Goal: Information Seeking & Learning: Learn about a topic

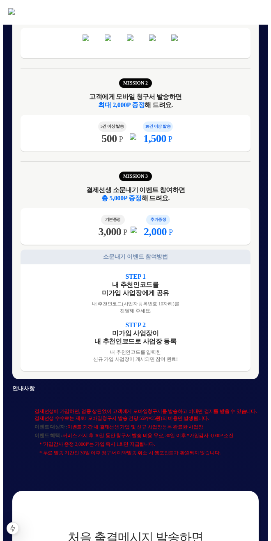
click at [244, 209] on div "MISSION 1 매장 SNS에 결제 공지 작성하고 인증하면 3,000P 증정 해 드려요. MISSION 2 고객에게 모바일 청구서 발송하면 …" at bounding box center [135, 181] width 246 height 398
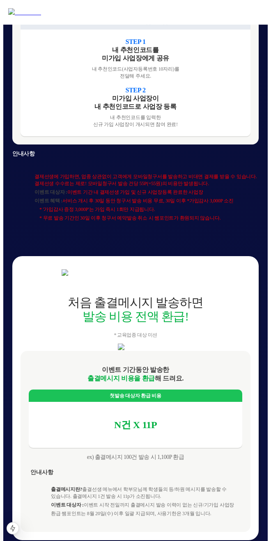
scroll to position [603, 0]
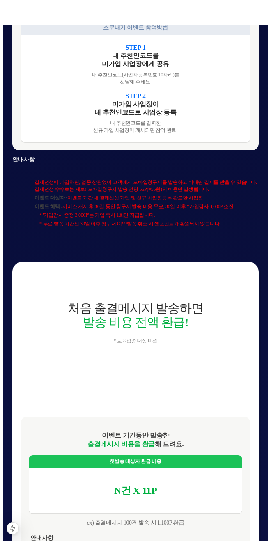
scroll to position [603, 0]
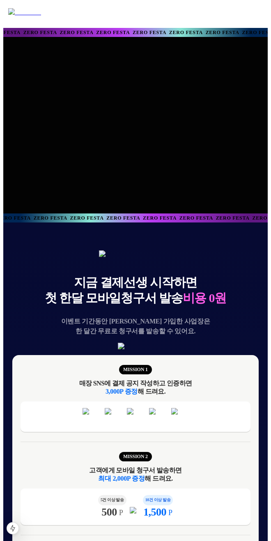
scroll to position [603, 0]
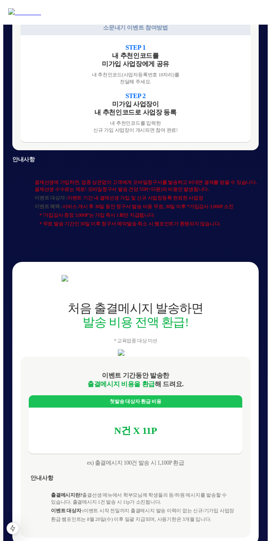
click at [194, 219] on span "* '가입감사 증정 3,000P'는 가입 즉시 1회만 지급됩니다." at bounding box center [148, 215] width 219 height 7
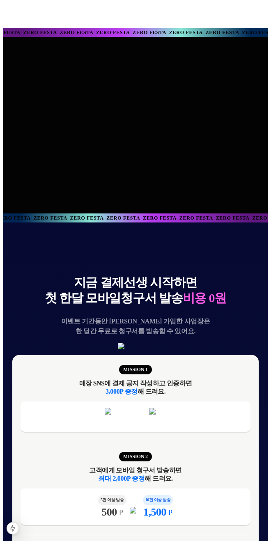
scroll to position [603, 0]
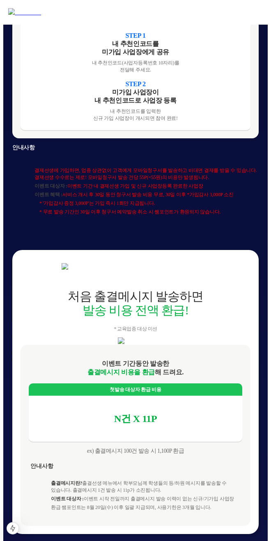
scroll to position [608, 0]
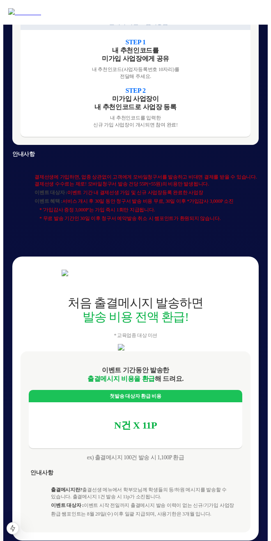
click at [208, 238] on div "지금 결제선생 시작하면 첫 한달 모바일청구서 발송 비용 0원 이벤트 기간동안 신규 가입한 사업장은 한 달간 무료로 청구서를 발송할 수 있어요.…" at bounding box center [136, 414] width 260 height 1601
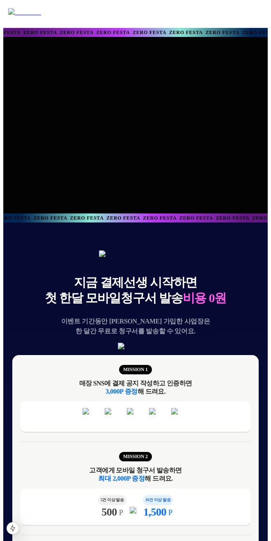
scroll to position [608, 0]
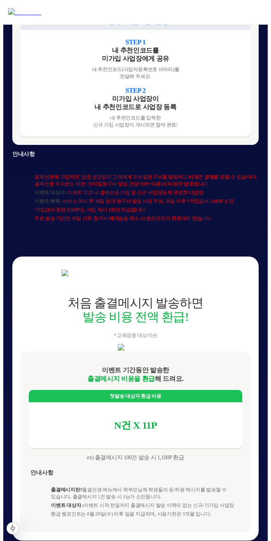
click at [210, 241] on div "지금 결제선생 시작하면 첫 한달 모바일청구서 발송 비용 0원 이벤트 기간동안 신규 가입한 사업장은 한 달간 무료로 청구서를 발송할 수 있어요.…" at bounding box center [136, 414] width 260 height 1601
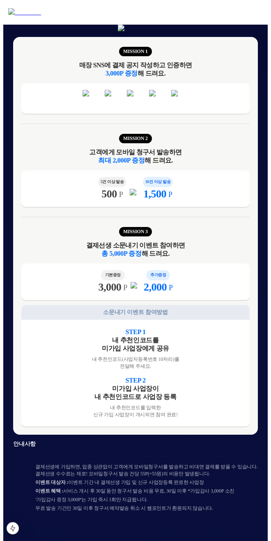
scroll to position [377, 0]
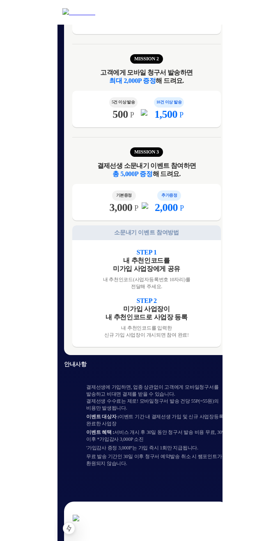
scroll to position [398, 0]
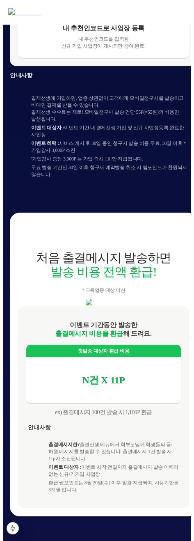
scroll to position [689, 0]
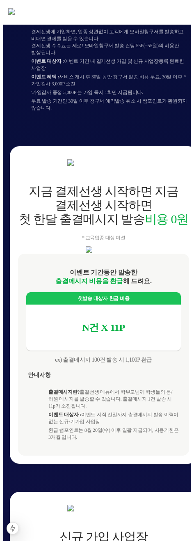
scroll to position [753, 0]
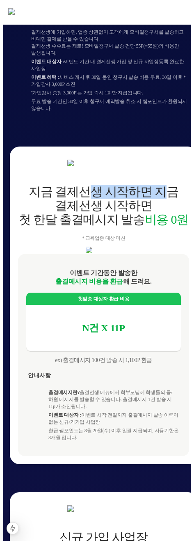
drag, startPoint x: 80, startPoint y: 189, endPoint x: 161, endPoint y: 189, distance: 80.9
click at [161, 189] on div "지금 결제선생 시작하면 지금 결제선생 시작하면 첫 한달 출결메시지 발송 비용 0원" at bounding box center [103, 206] width 171 height 42
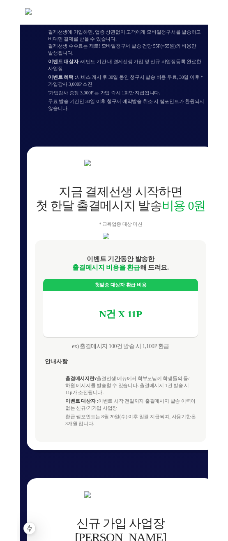
scroll to position [738, 0]
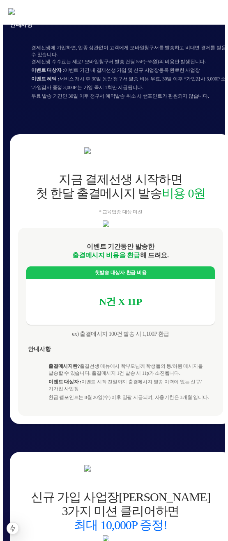
click at [138, 227] on img at bounding box center [120, 224] width 35 height 7
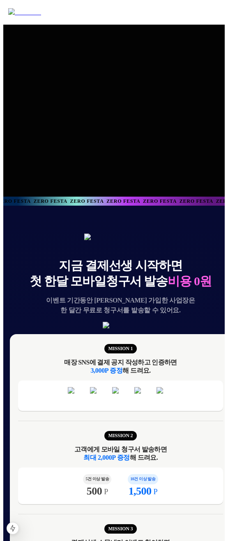
scroll to position [25, 0]
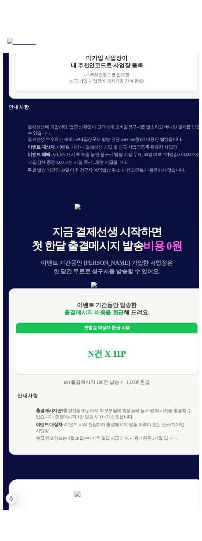
scroll to position [676, 0]
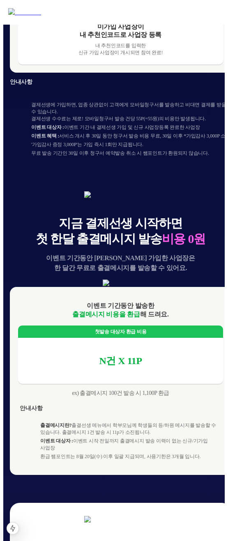
click at [138, 287] on img at bounding box center [120, 283] width 35 height 7
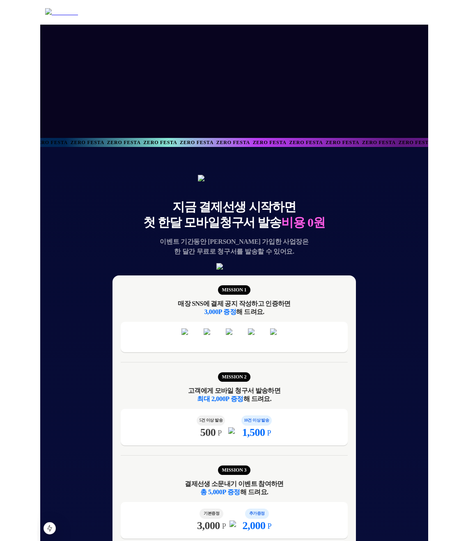
scroll to position [0, 0]
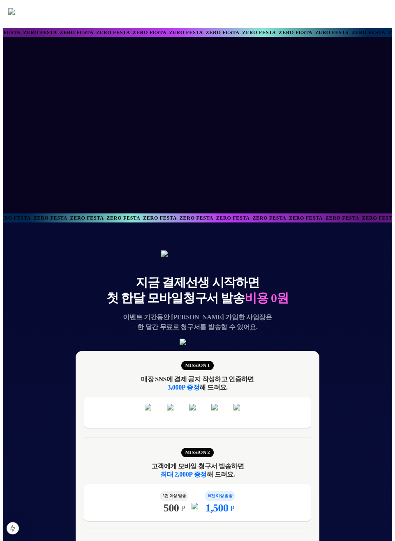
drag, startPoint x: 394, startPoint y: 186, endPoint x: 415, endPoint y: 186, distance: 20.9
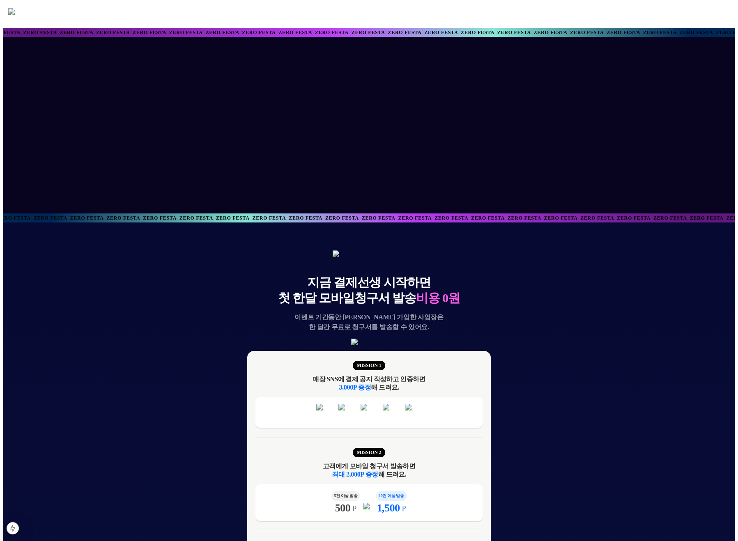
click at [228, 175] on div at bounding box center [369, 125] width 788 height 177
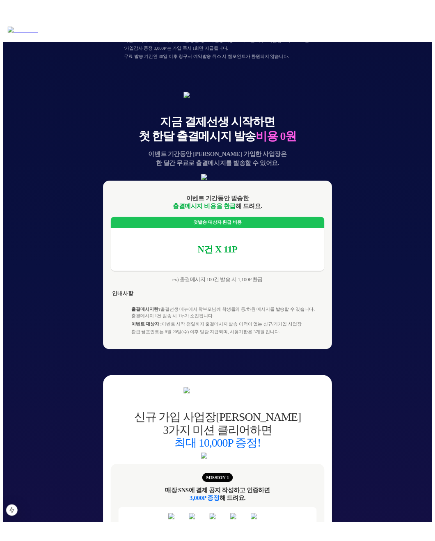
scroll to position [782, 0]
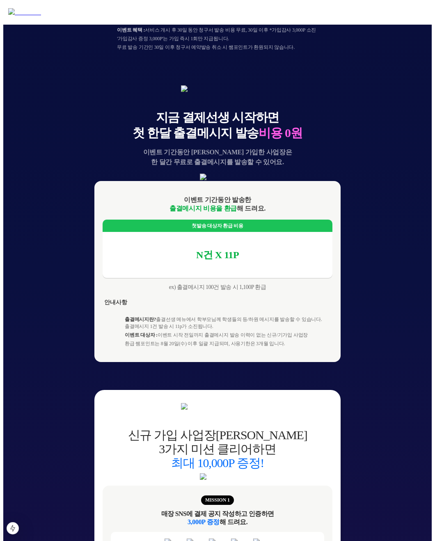
click at [228, 179] on div "지금 결제선생 시작하면 첫 한달 모바일청구서 발송 비용 0원 이벤트 기간동안 신규 가입한 사업장은 한 달간 무료로 청구서를 발송할 수 있어요.…" at bounding box center [217, 237] width 429 height 1595
click at [228, 181] on img at bounding box center [217, 177] width 35 height 7
click at [228, 175] on div "지금 결제선생 시작하면 첫 한달 모바일청구서 발송 비용 0원 이벤트 기간동안 신규 가입한 사업장은 한 달간 무료로 청구서를 발송할 수 있어요.…" at bounding box center [217, 237] width 429 height 1595
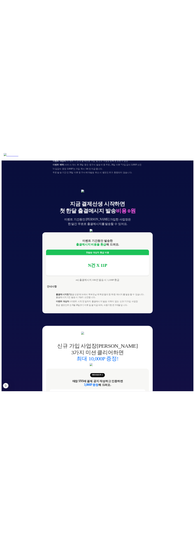
scroll to position [720, 0]
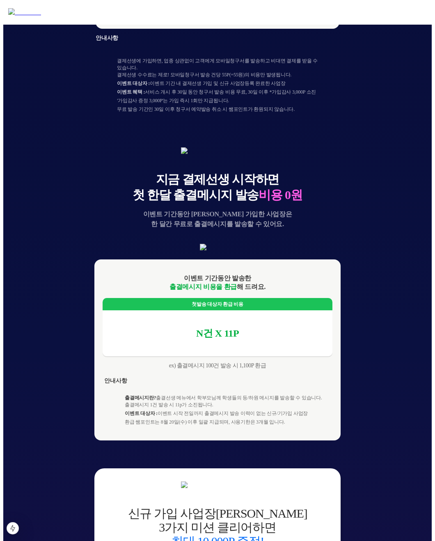
click at [228, 217] on div "지금 결제선생 시작하면 첫 한달 모바일청구서 발송 비용 0원 이벤트 기간동안 신규 가입한 사업장은 한 달간 무료로 청구서를 발송할 수 있어요.…" at bounding box center [217, 307] width 429 height 1611
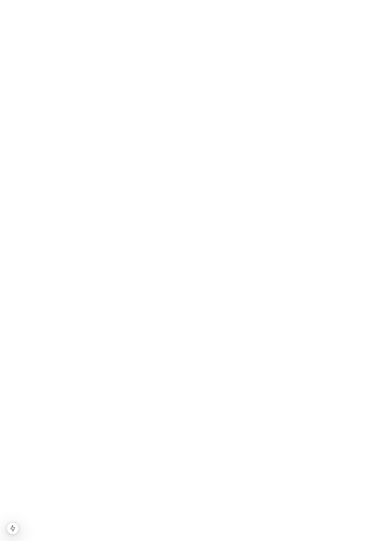
scroll to position [0, 0]
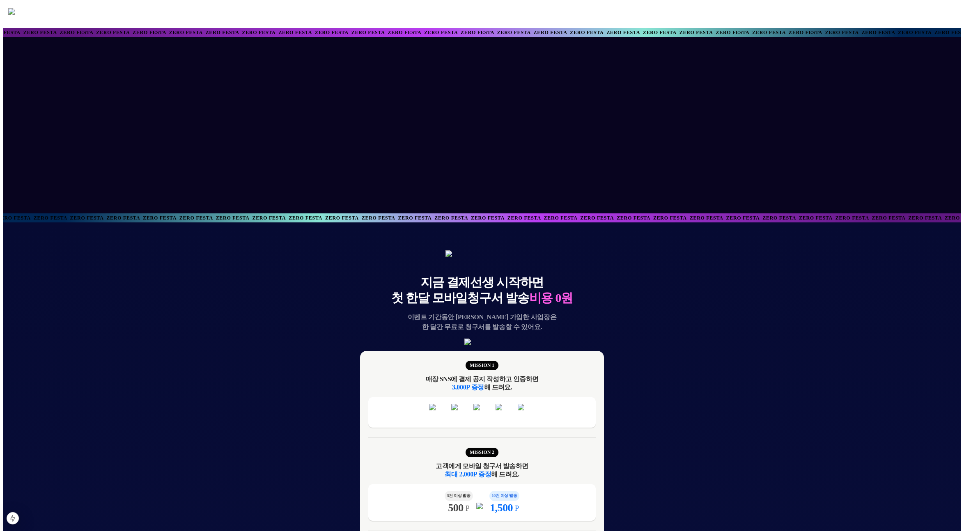
click at [835, 56] on div at bounding box center [482, 125] width 788 height 177
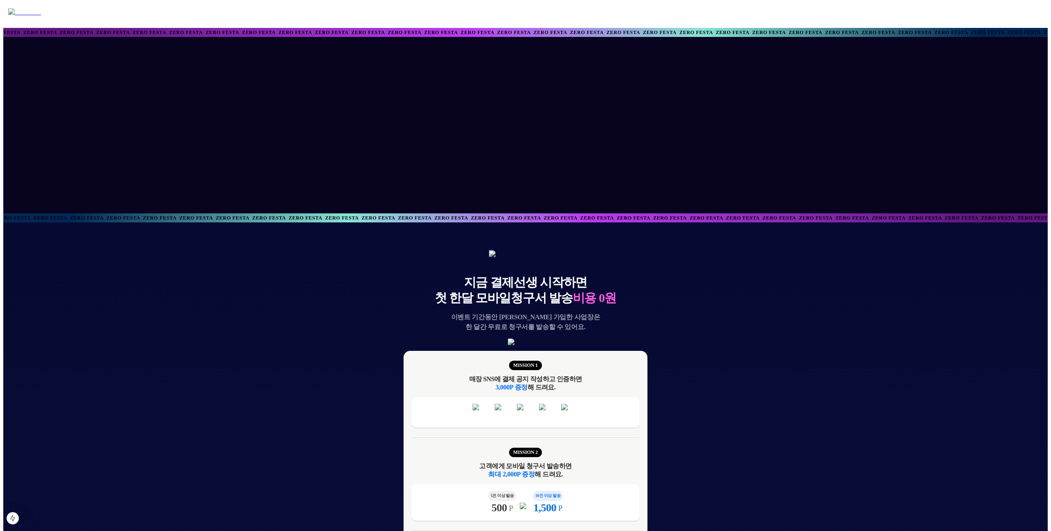
click at [340, 172] on div at bounding box center [525, 125] width 788 height 177
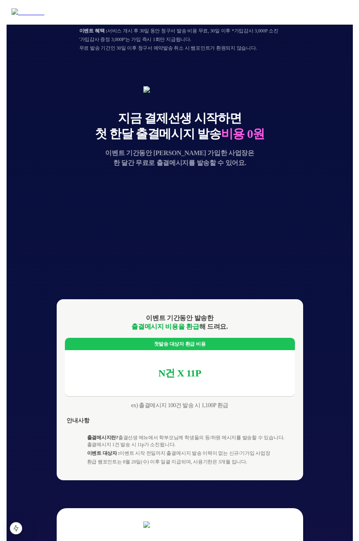
scroll to position [766, 0]
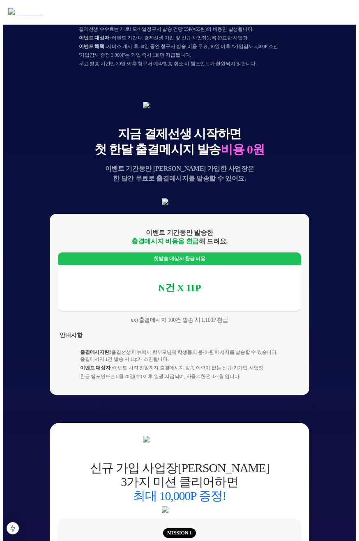
click at [315, 188] on div "지금 결제선생 시작하면 첫 한달 모바일청구서 발송 비용 0원 이벤트 기간동안 신규 가입한 사업장은 한 달간 무료로 청구서를 발송할 수 있어요.…" at bounding box center [179, 262] width 352 height 1611
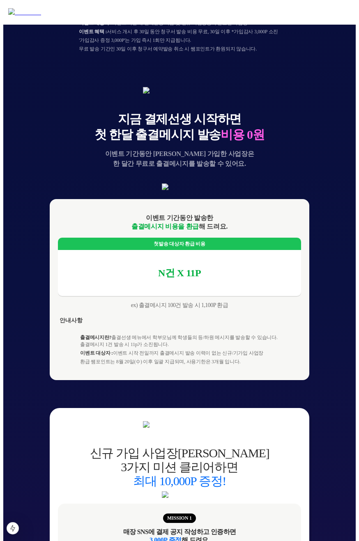
click at [197, 191] on img at bounding box center [179, 187] width 35 height 7
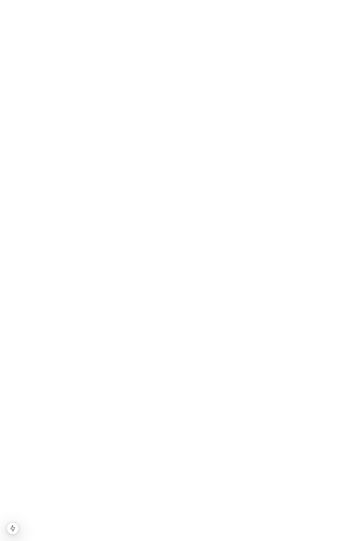
scroll to position [0, 0]
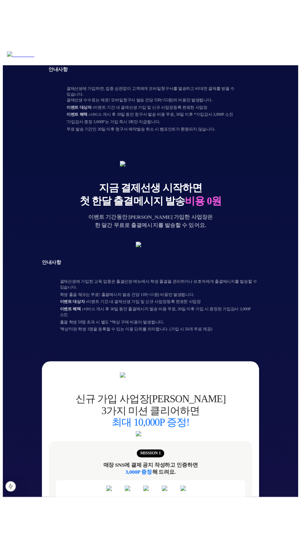
scroll to position [728, 0]
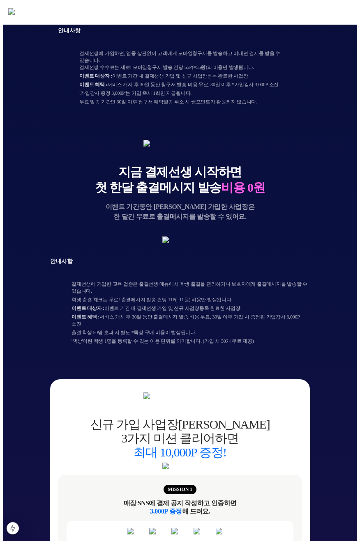
click at [295, 347] on div "지금 결제선생 시작하면 첫 한달 출결메시지 발송 비용 0원 이벤트 기간동안 신규 가입한 사업장은 한 달간 무료로 출결메시지를 발송할 수 있어요…" at bounding box center [180, 245] width 260 height 211
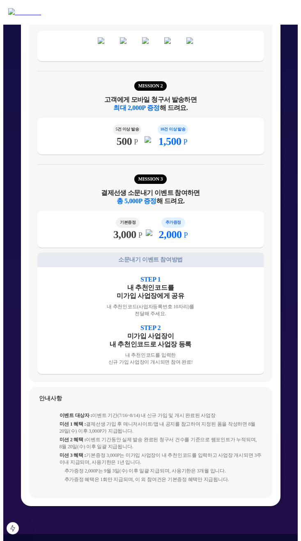
scroll to position [1310, 0]
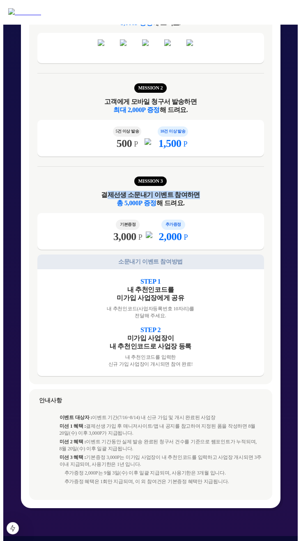
drag, startPoint x: 112, startPoint y: 202, endPoint x: 191, endPoint y: 201, distance: 79.7
click at [192, 201] on div "결제선생 소문내기 이벤트 참여하면 총 5,000P 증정 해 드려요." at bounding box center [150, 199] width 227 height 16
click at [191, 201] on div "결제선생 소문내기 이벤트 참여하면 총 5,000P 증정 해 드려요." at bounding box center [150, 199] width 227 height 16
drag, startPoint x: 197, startPoint y: 201, endPoint x: 104, endPoint y: 201, distance: 93.2
click at [104, 201] on div "결제선생 소문내기 이벤트 참여하면 총 5,000P 증정 해 드려요." at bounding box center [150, 199] width 227 height 16
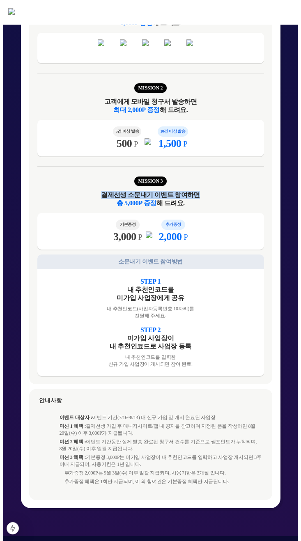
copy div "결제선생 소문내기 이벤트 참여하면"
click at [176, 191] on div "MISSION 3" at bounding box center [150, 184] width 227 height 14
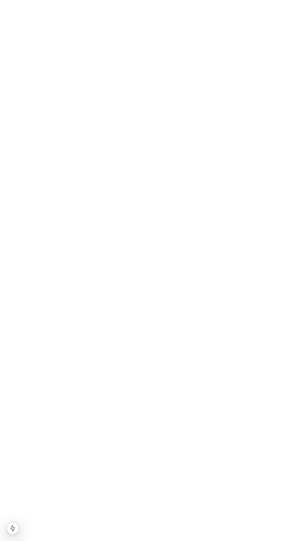
scroll to position [0, 0]
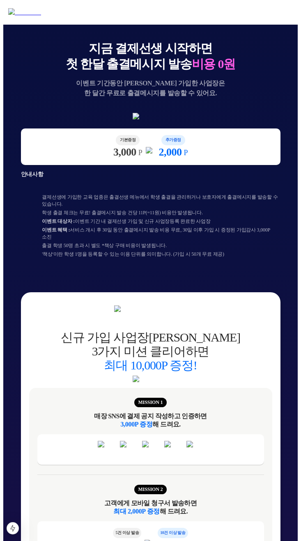
scroll to position [845, 0]
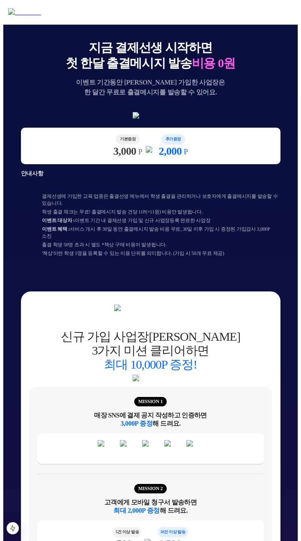
click at [246, 224] on span "이벤트 대상자 : 이벤트 기간 내 결제선생 가입 및 신규 사업장등록 완료한 사업장" at bounding box center [161, 220] width 238 height 7
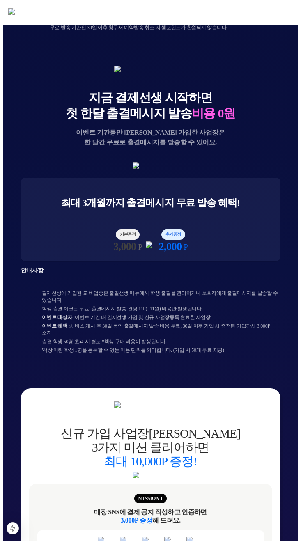
scroll to position [817, 0]
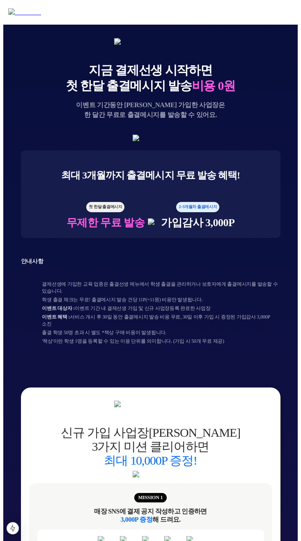
scroll to position [823, 0]
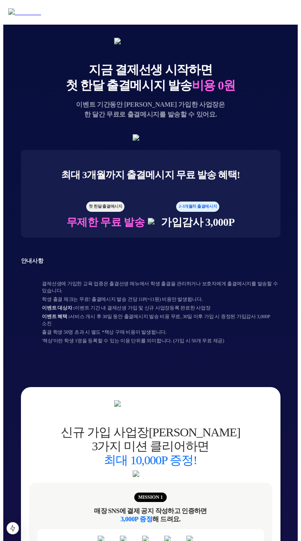
click at [255, 238] on div "최대 3개월까지 출결메시지 무료 발송 혜택! 첫 한달 출결메시지 무제한 무료 발송 2~3개월차 출결메시지 가입감사 3,000P" at bounding box center [151, 194] width 260 height 88
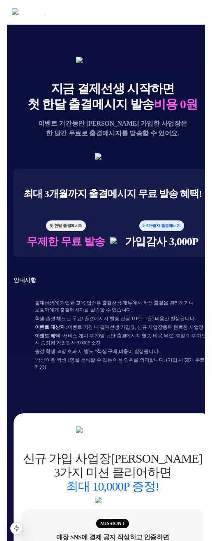
scroll to position [819, 0]
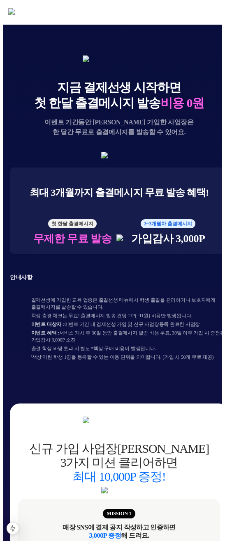
click at [136, 159] on img at bounding box center [118, 155] width 35 height 7
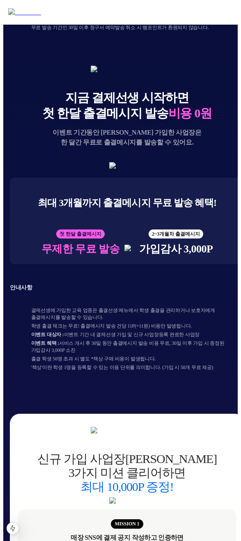
scroll to position [802, 0]
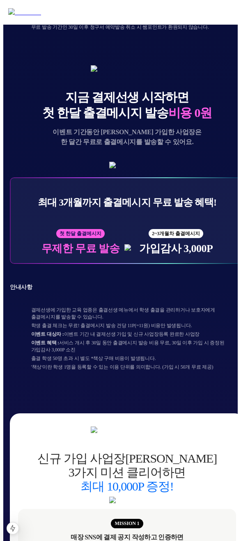
click at [139, 169] on img at bounding box center [126, 165] width 35 height 7
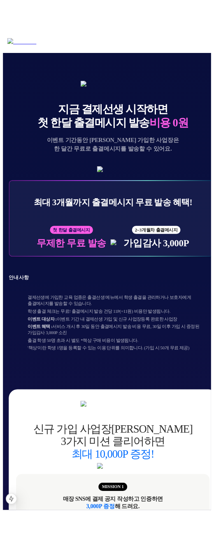
scroll to position [820, 0]
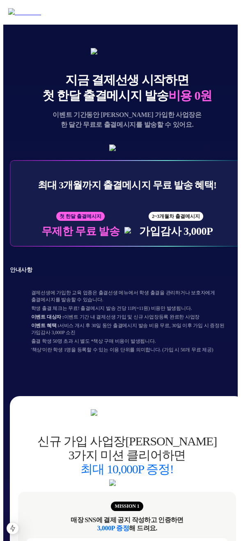
click at [181, 247] on div "최대 3개월까지 출결메시지 무료 발송 혜택! 첫 한달 출결메시지 무제한 무료 발송 2~3개월차 출결메시지 가입감사 3,000P" at bounding box center [127, 203] width 234 height 87
click at [200, 321] on div "지금 결제선생 시작하면 첫 한달 출결메시지 발송 비용 0원 이벤트 기간동안 신규 가입한 사업장은 한 달간 무료로 출결메시지를 발송할 수 있어요…" at bounding box center [127, 208] width 234 height 320
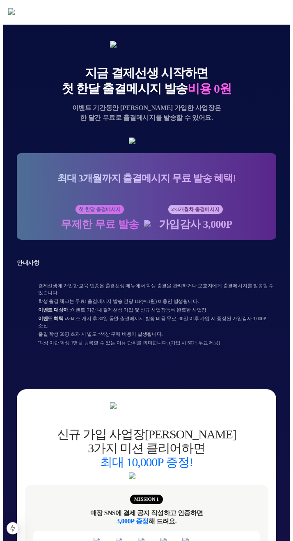
click at [271, 219] on div "지금 결제선생 시작하면 첫 한달 모바일청구서 발송 비용 0원 이벤트 기간동안 신규 가입한 사업장은 한 달간 무료로 청구서를 발송할 수 있어요.…" at bounding box center [146, 219] width 273 height 1632
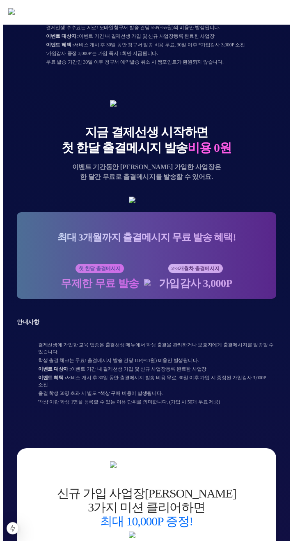
scroll to position [762, 0]
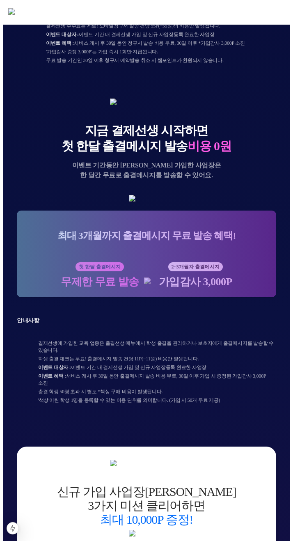
click at [164, 202] on img at bounding box center [146, 198] width 35 height 7
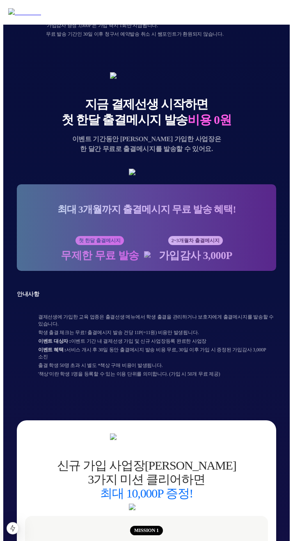
scroll to position [775, 0]
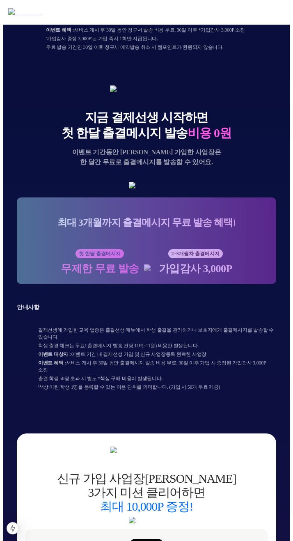
click at [164, 189] on img at bounding box center [146, 185] width 35 height 7
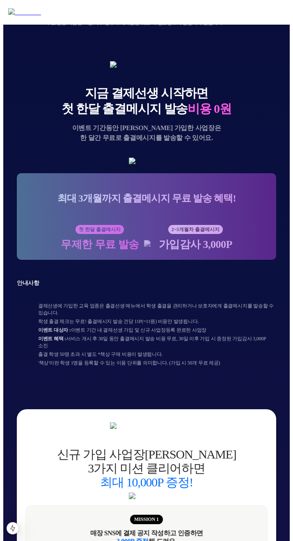
scroll to position [799, 0]
click at [164, 165] on img at bounding box center [146, 161] width 35 height 7
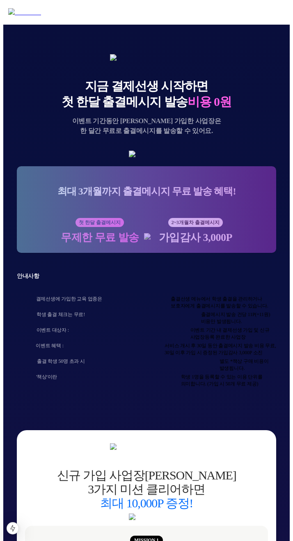
scroll to position [810, 0]
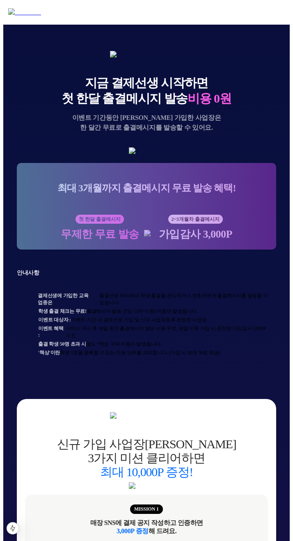
click at [210, 277] on p "안내사항" at bounding box center [147, 272] width 260 height 7
click at [184, 315] on li "학생 출결 체크는 무료! 출결메시지 발송 건당 11P(=11원) 비용만 발생됩니다." at bounding box center [154, 311] width 243 height 7
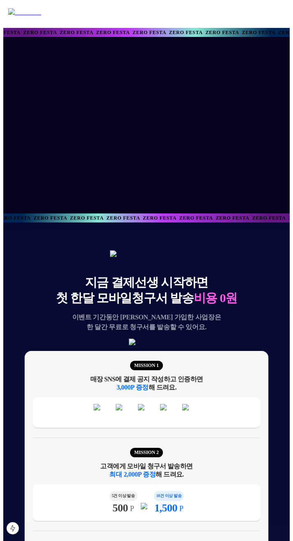
scroll to position [810, 0]
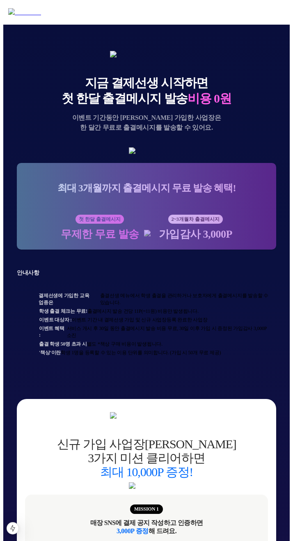
click at [208, 277] on p "안내사항" at bounding box center [147, 272] width 260 height 7
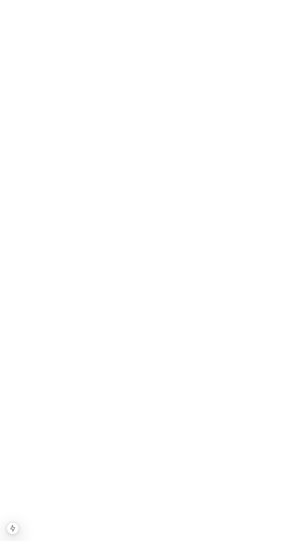
scroll to position [0, 0]
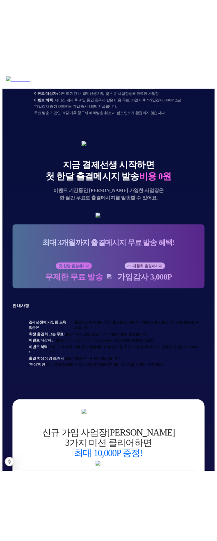
scroll to position [871, 0]
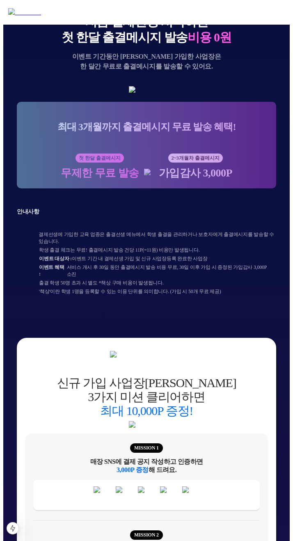
click at [269, 310] on div "안내사항 결제선생에 가입한 교육 업종은 출결선생 메뉴에서 학생 출결을 관리하거나 보호자에게 출결메시지를 발송할 수 있습니다. 학생 출결 체크는…" at bounding box center [147, 252] width 260 height 116
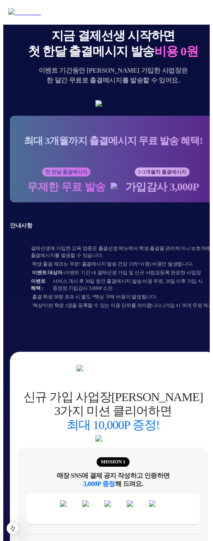
click at [176, 301] on li "출결 학생 50명 초과 시 별도 *책상 구매 비용이 발생됩니다." at bounding box center [121, 297] width 190 height 7
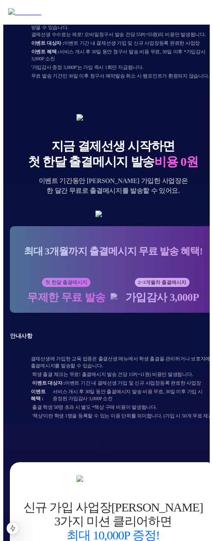
scroll to position [595, 0]
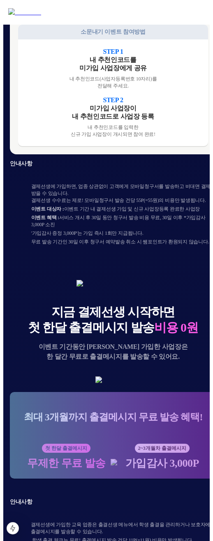
click at [153, 197] on div "안내사항 결제선생에 가입하면, 업종 상관없이 고객에게 모바일청구서를 발송하고 비대면 결제를 받을 수 있습니다. 결제선생 수수료는 제로! 모바일…" at bounding box center [113, 203] width 206 height 98
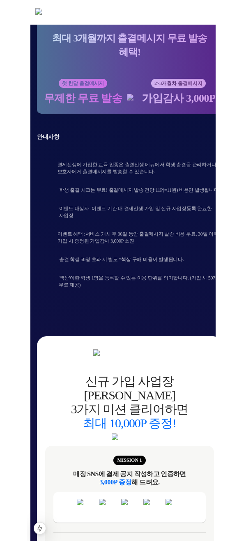
scroll to position [968, 0]
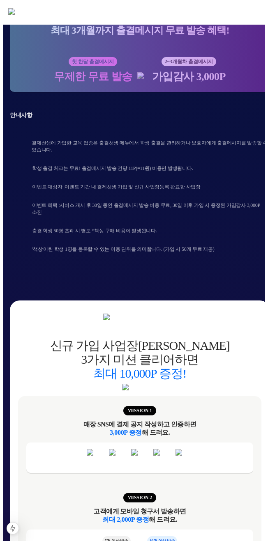
click at [184, 228] on li "출결 학생 50명 초과 시 별도 *책상 구매 비용이 발생됩니다." at bounding box center [147, 231] width 243 height 17
click at [198, 227] on li "출결 학생 50명 초과 시 별도 *책상 구매 비용이 발생됩니다." at bounding box center [147, 231] width 243 height 17
click at [208, 246] on div "지금 결제선생 시작하면 첫 한달 모바일청구서 발송 비용 0원 이벤트 기간동안 신규 가입한 사업장은 한 달간 무료로 청구서를 발송할 수 있어요.…" at bounding box center [139, 100] width 273 height 1691
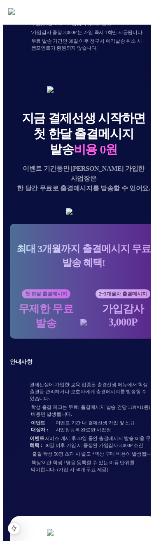
scroll to position [668, 0]
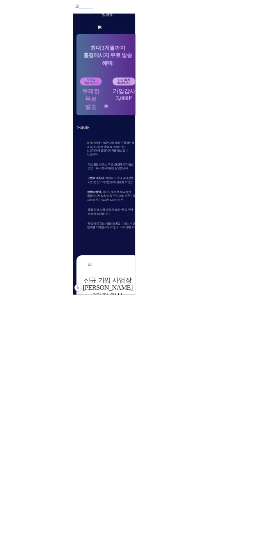
scroll to position [968, 0]
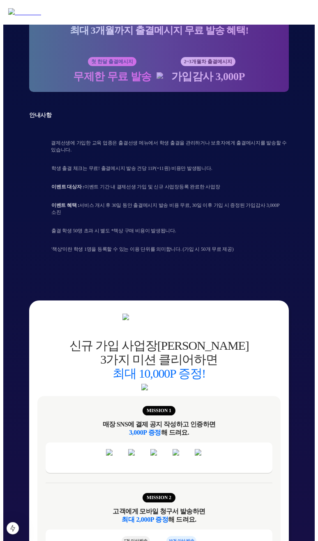
click at [266, 248] on div "지금 결제선생 시작하면 첫 한달 모바일청구서 발송 비용 0원 이벤트 기간동안 신규 가입한 사업장은 한 달간 무료로 청구서를 발송할 수 있어요.…" at bounding box center [159, 100] width 273 height 1691
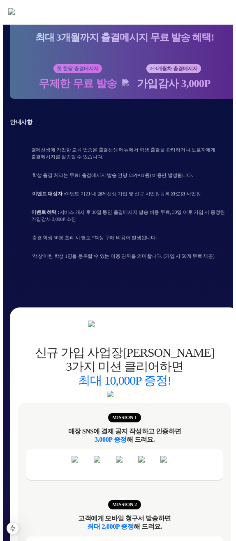
click at [176, 236] on li "출결 학생 50명 초과 시 별도 *책상 구매 비용이 발생됩니다." at bounding box center [132, 238] width 213 height 17
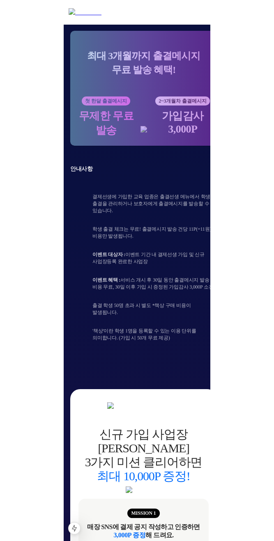
scroll to position [968, 0]
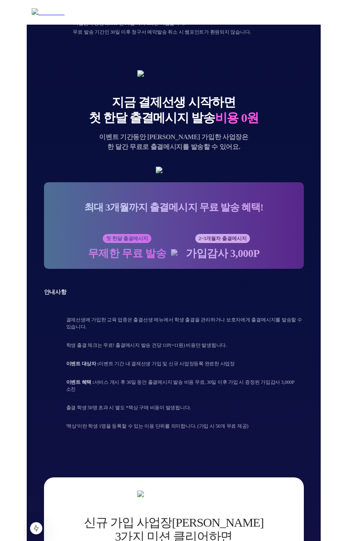
scroll to position [792, 0]
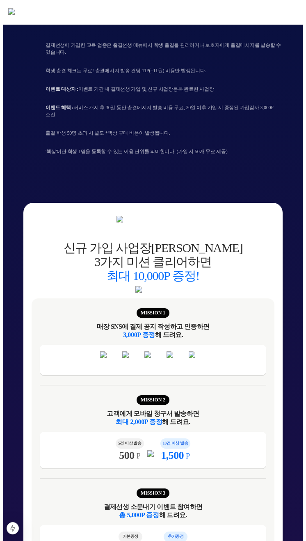
scroll to position [1062, 0]
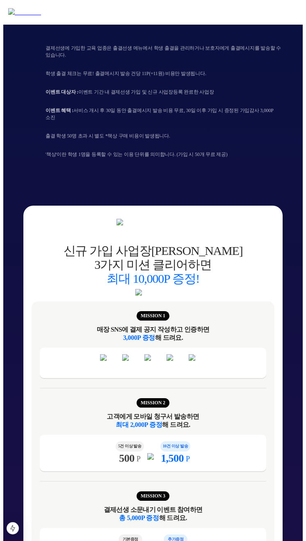
click at [276, 166] on div "지금 결제선생 시작하면 첫 한달 모바일청구서 발송 비용 0원 이벤트 기간동안 신규 가입한 사업장은 한 달간 무료로 청구서를 발송할 수 있어요.…" at bounding box center [153, 5] width 273 height 1691
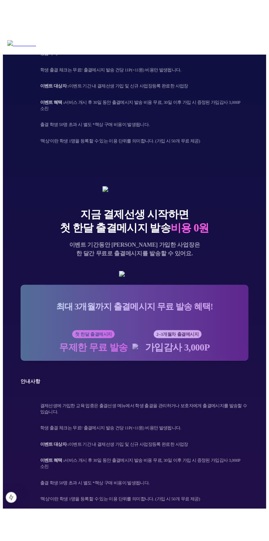
scroll to position [1096, 0]
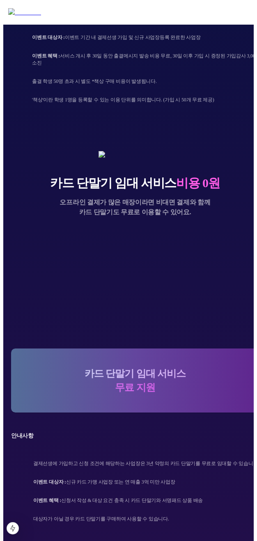
scroll to position [1119, 0]
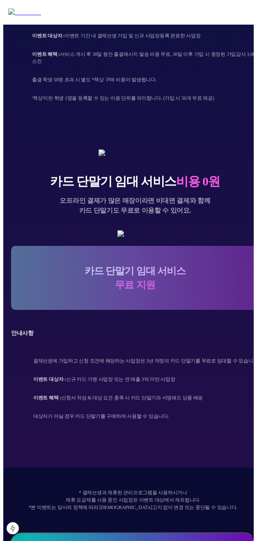
click at [165, 395] on p "이벤트 혜택 : 신청서 작성 & 대상 요건 충족 시 카드 단말기와 서명패드 상품 배송" at bounding box center [118, 398] width 170 height 7
click at [194, 337] on p "안내사항" at bounding box center [135, 333] width 248 height 7
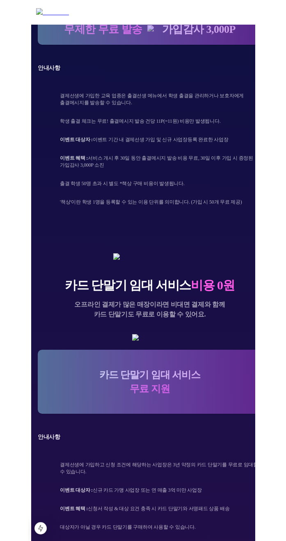
scroll to position [1111, 0]
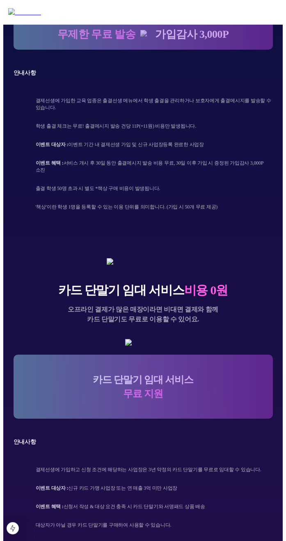
click at [161, 339] on img at bounding box center [142, 342] width 35 height 7
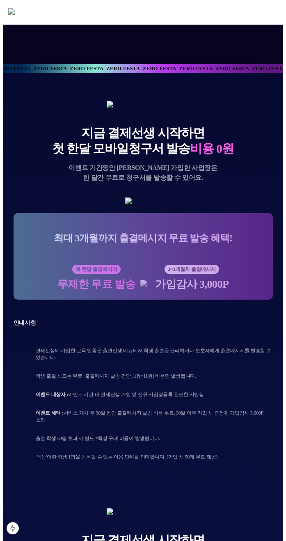
scroll to position [150, 0]
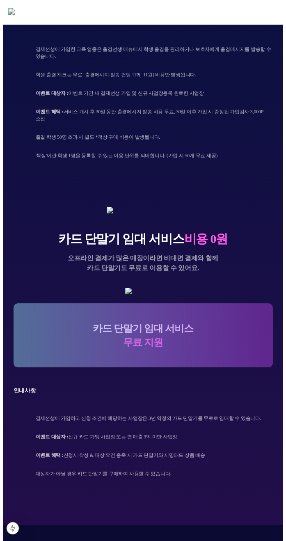
scroll to position [971, 0]
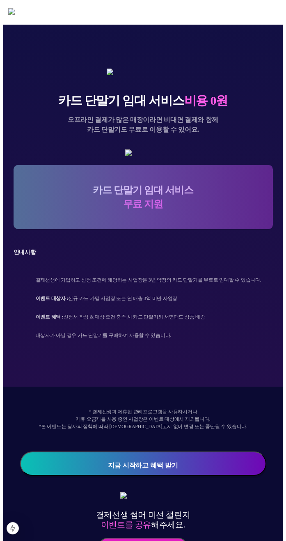
click at [243, 262] on div "안내사항 결제선생에 가입하고 신청 조건에 해당하는 사업장은 3년 약정의 카드 단말기를 무료로 임대할 수 있습니다. 이벤트 대상자 : 신규 카드…" at bounding box center [144, 297] width 260 height 124
click at [161, 149] on img at bounding box center [142, 152] width 35 height 7
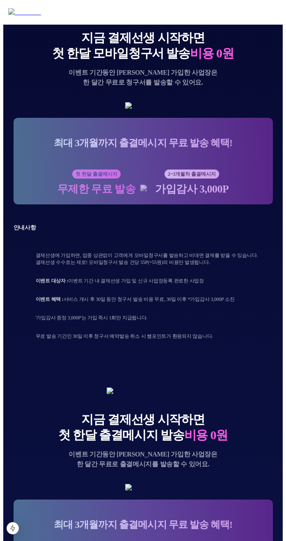
scroll to position [257, 0]
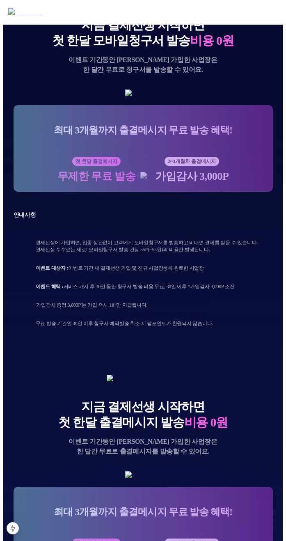
click at [184, 329] on div "안내사항 결제선생에 가입하면, 업종 상관없이 고객에게 모바일청구서를 발송하고 비대면 결제를 받을 수 있습니다. 결제선생 수수료는 제로! 모바일…" at bounding box center [144, 272] width 260 height 149
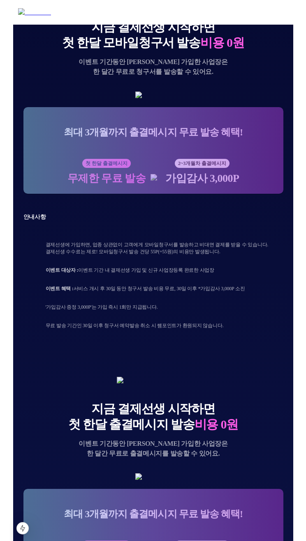
scroll to position [250, 0]
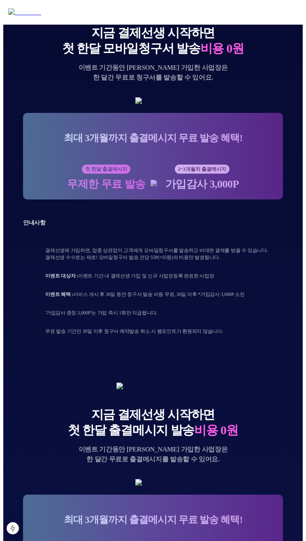
click at [267, 322] on li "'가입감사 증정 3,000P'는 가입 즉시 1회만 지급됩니다." at bounding box center [160, 313] width 243 height 17
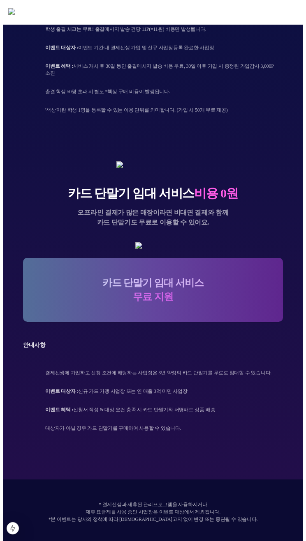
scroll to position [971, 0]
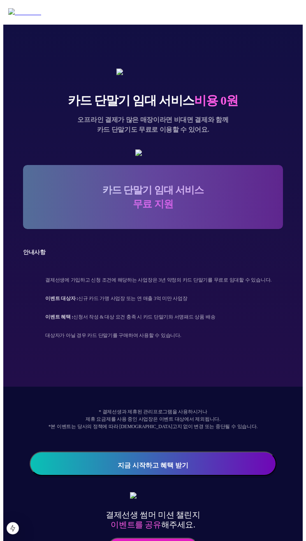
click at [151, 538] on button "링크 복사하기" at bounding box center [152, 547] width 89 height 19
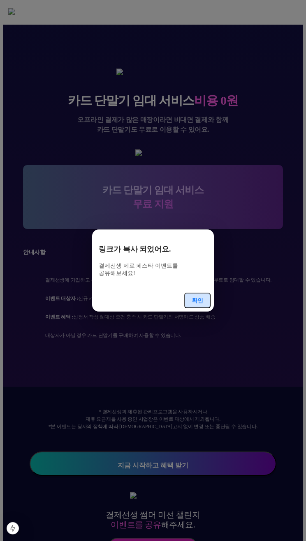
click at [191, 293] on button "확인" at bounding box center [197, 301] width 26 height 16
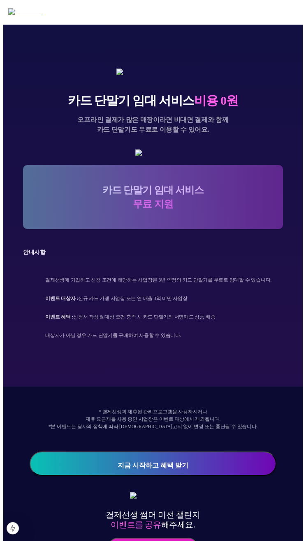
click at [186, 452] on button "지금 시작하고 혜택 받기" at bounding box center [153, 464] width 246 height 24
click at [204, 275] on div "안내사항 결제선생에 가입하고 신청 조건에 해당하는 사업장은 3년 약정의 카드 단말기를 무료로 임대할 수 있습니다. 이벤트 대상자 : 신규 카드…" at bounding box center [153, 297] width 260 height 124
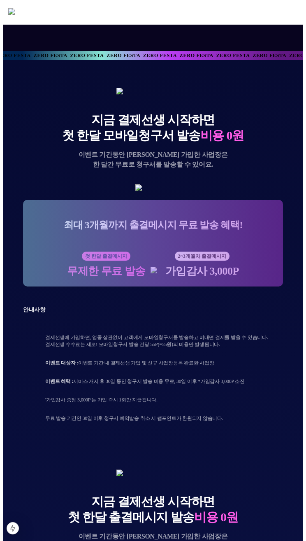
scroll to position [163, 0]
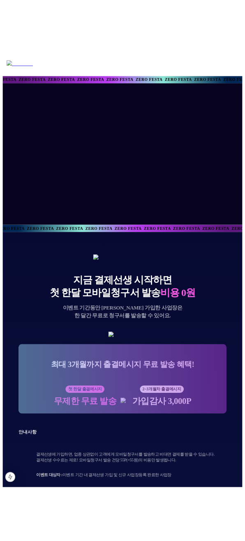
scroll to position [163, 0]
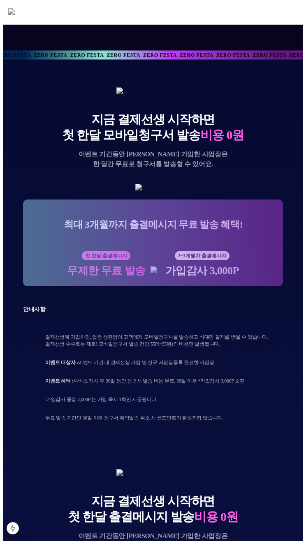
click at [170, 191] on img at bounding box center [152, 187] width 35 height 7
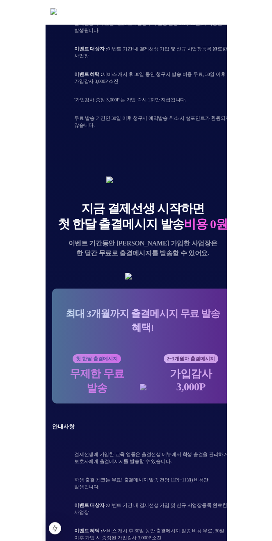
scroll to position [519, 0]
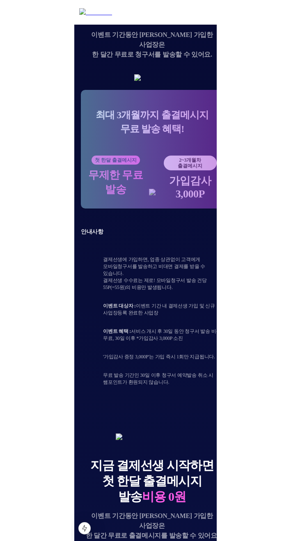
scroll to position [261, 0]
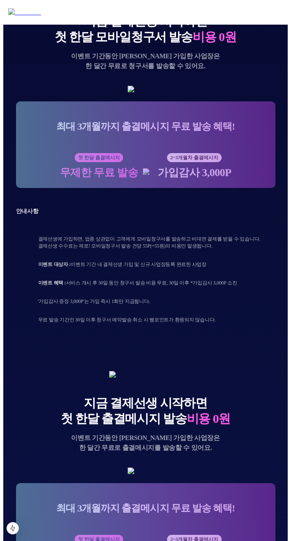
click at [255, 188] on div "최대 3개월까지 출결메시지 무료 발송 혜택! 첫 한달 출결메시지 무제한 무료 발송 2~3개월차 출결메시지 가입감사 3,000P" at bounding box center [146, 144] width 260 height 87
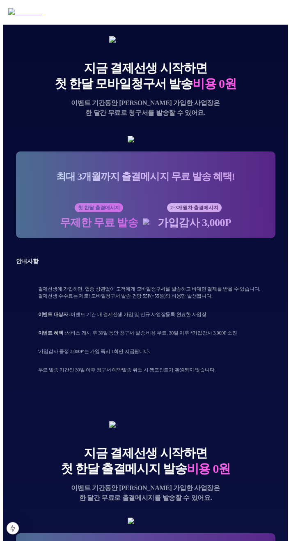
scroll to position [103, 0]
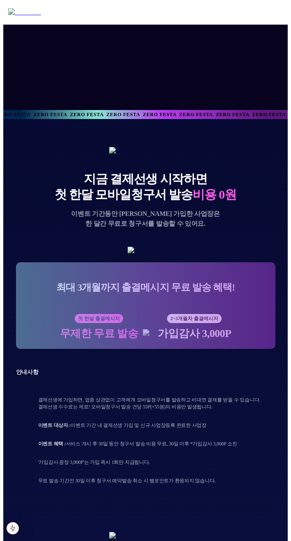
click at [163, 254] on img at bounding box center [145, 250] width 35 height 7
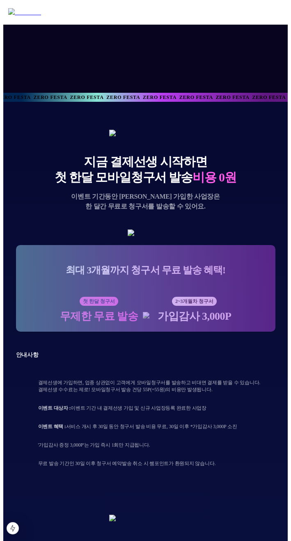
scroll to position [0, 0]
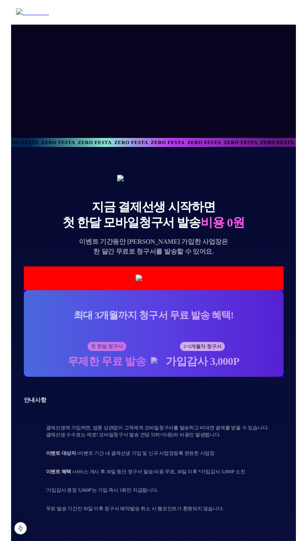
scroll to position [121, 0]
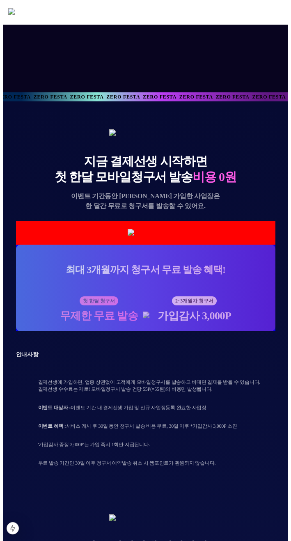
click at [163, 237] on img at bounding box center [145, 232] width 35 height 7
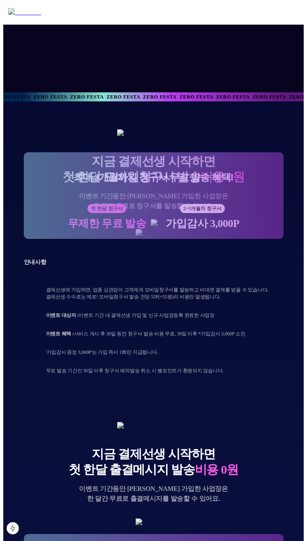
scroll to position [141, 0]
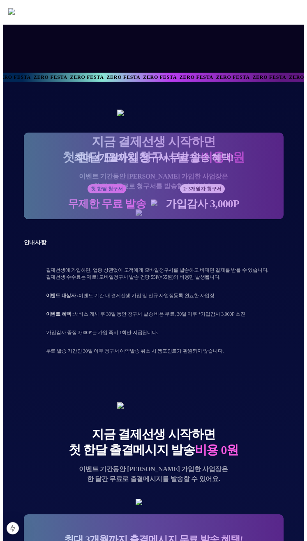
click at [184, 318] on p "이벤트 혜택 : 서비스 개시 후 30일 동안 청구서 발송 비용 무료, 30일 이후 *가입감사 3,000P 소진" at bounding box center [145, 314] width 199 height 7
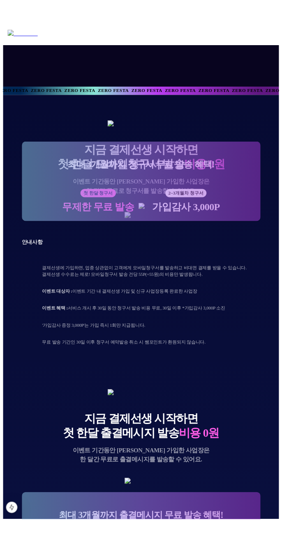
scroll to position [144, 0]
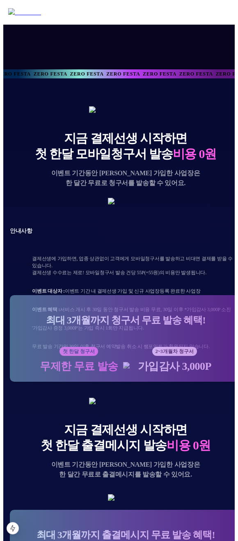
click at [137, 205] on img at bounding box center [125, 201] width 35 height 7
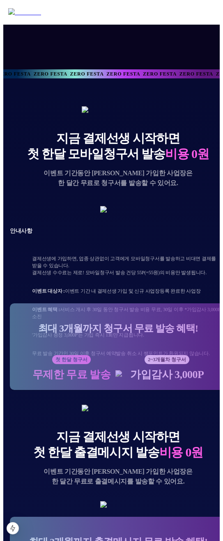
click at [183, 184] on div "지금 결제선생 시작하면 첫 한달 모바일청구서 발송 비용 0원 이벤트 기간동안 신규 가입한 사업장은 한 달간 무료로 청구서를 발송할 수 있어요.…" at bounding box center [118, 241] width 216 height 271
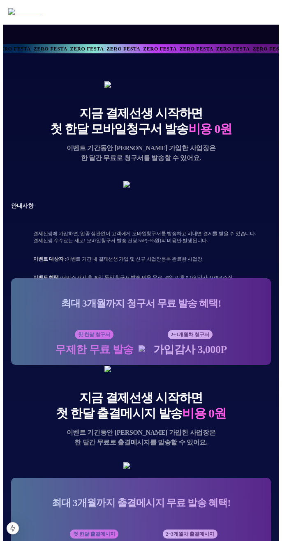
scroll to position [175, 0]
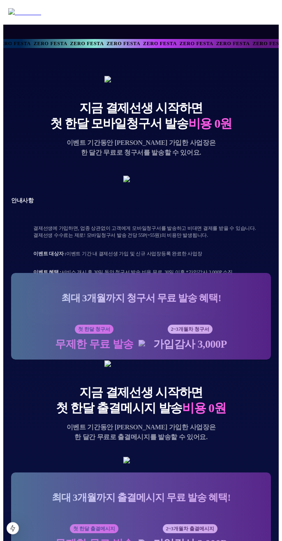
click at [238, 333] on div "안내사항 결제선생에 가입하면, 업종 상관없이 고객에게 모바일청구서를 발송하고 비대면 결제를 받을 수 있습니다. 결제선생 수수료는 제로! 모바일…" at bounding box center [141, 257] width 260 height 149
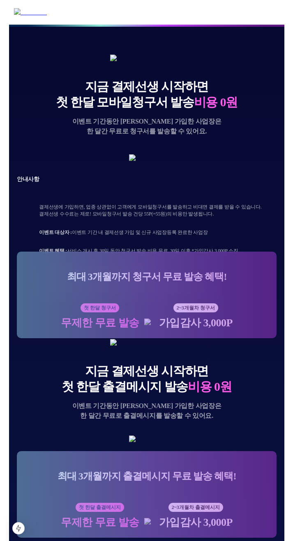
scroll to position [191, 0]
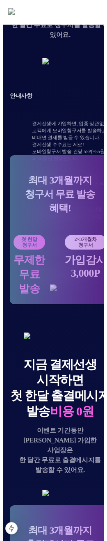
scroll to position [387, 0]
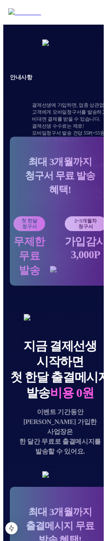
click at [94, 231] on div "2~3개월차 청구서 가입감사 3,000P" at bounding box center [86, 246] width 42 height 61
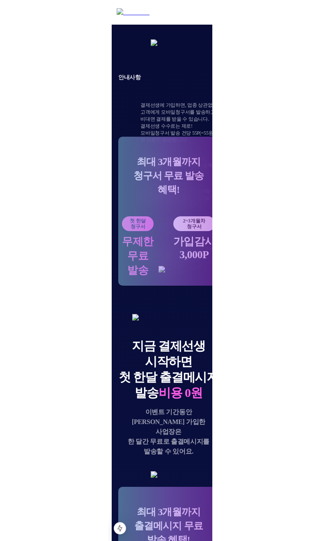
scroll to position [331, 0]
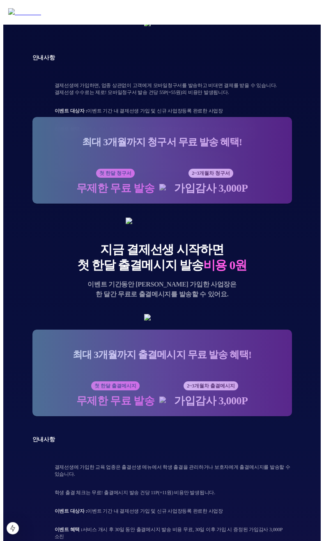
click at [230, 138] on li "이벤트 혜택 : 서비스 개시 후 30일 동안 청구서 발송 비용 무료, 30일 이후 *가입감사 3,000P 소진" at bounding box center [170, 129] width 243 height 17
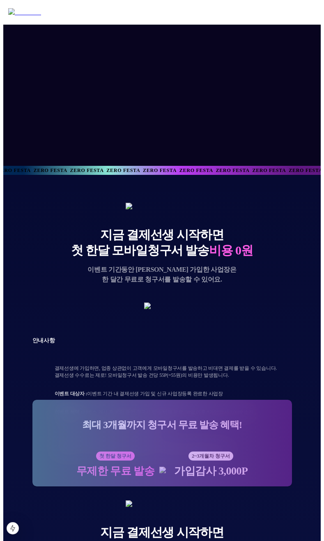
scroll to position [0, 0]
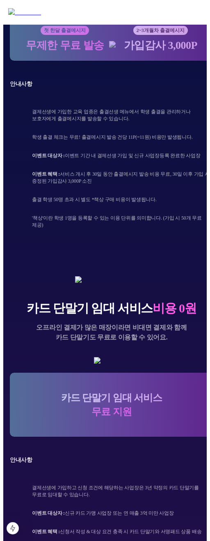
scroll to position [987, 0]
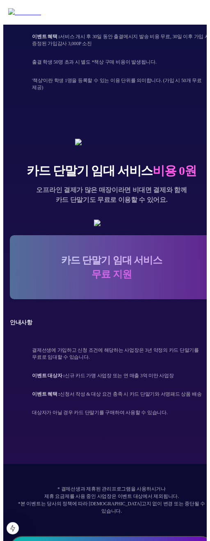
click at [135, 253] on p "카드 단말기 임대 서비스 무료 지원" at bounding box center [111, 267] width 101 height 28
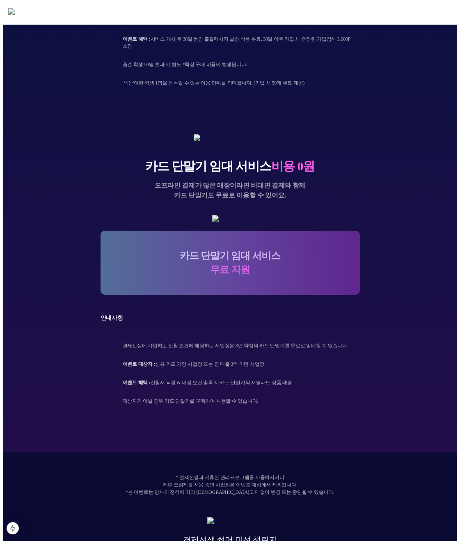
scroll to position [922, 0]
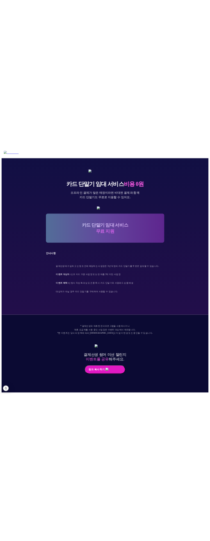
scroll to position [934, 0]
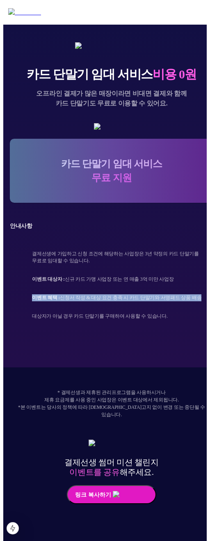
click at [165, 306] on li "이벤트 혜택 : 신청서 작성 & 대상 요건 충족 시 카드 단말기와 서명패드 상품 배송" at bounding box center [119, 298] width 187 height 17
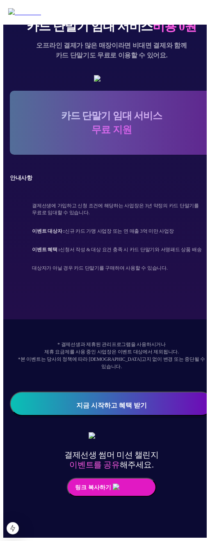
scroll to position [963, 0]
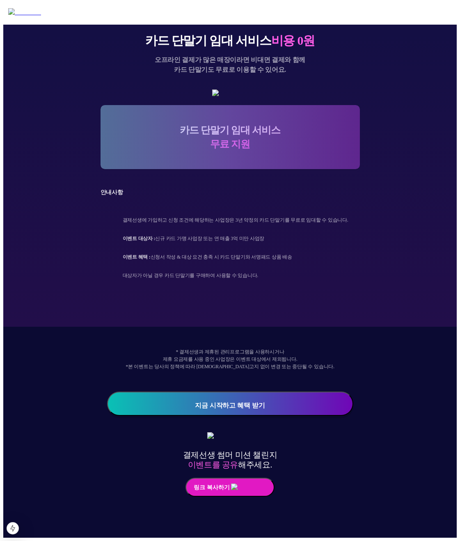
click at [210, 97] on img at bounding box center [229, 93] width 35 height 7
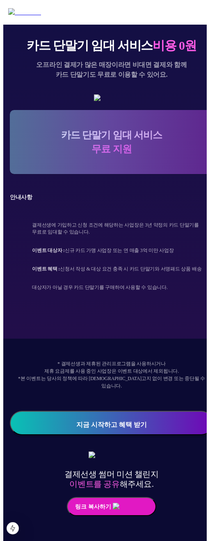
click at [129, 102] on img at bounding box center [111, 97] width 35 height 7
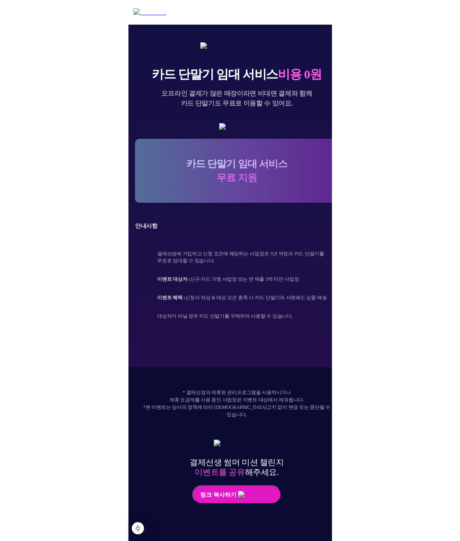
scroll to position [922, 0]
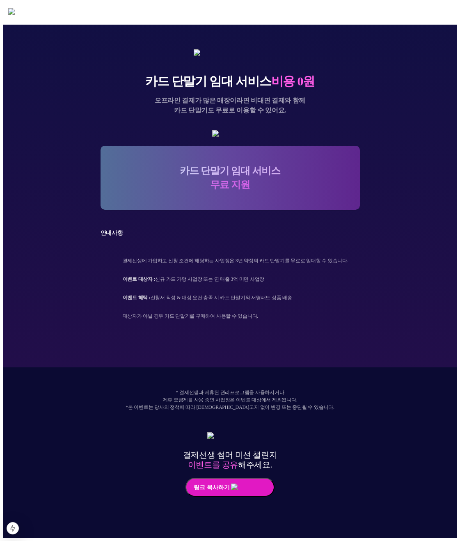
click at [209, 325] on ul "결제선생에 가입하고 신청 조건에 해당하는 사업장은 3년 약정의 카드 단말기를 무료로 임대할 수 있습니다. 이벤트 대상자 : 신규 카드 가맹 사…" at bounding box center [231, 289] width 260 height 72
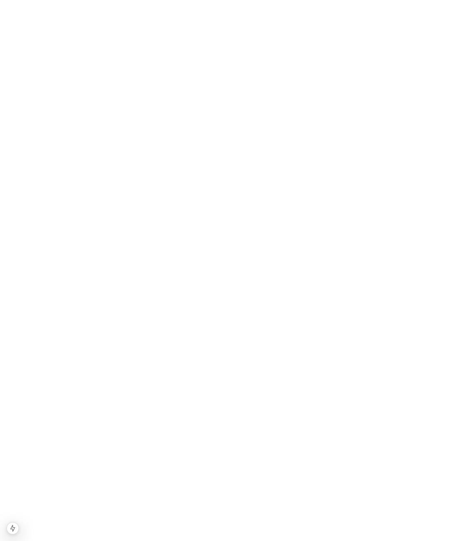
scroll to position [0, 0]
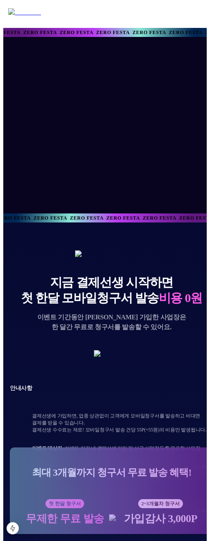
scroll to position [963, 0]
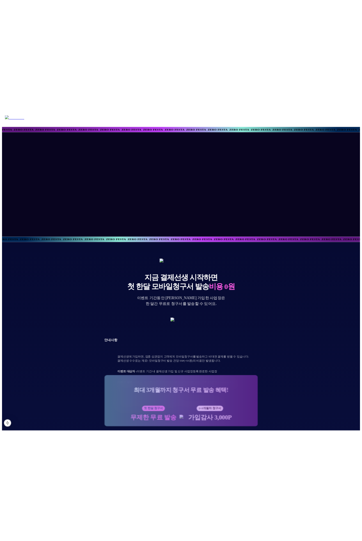
scroll to position [947, 0]
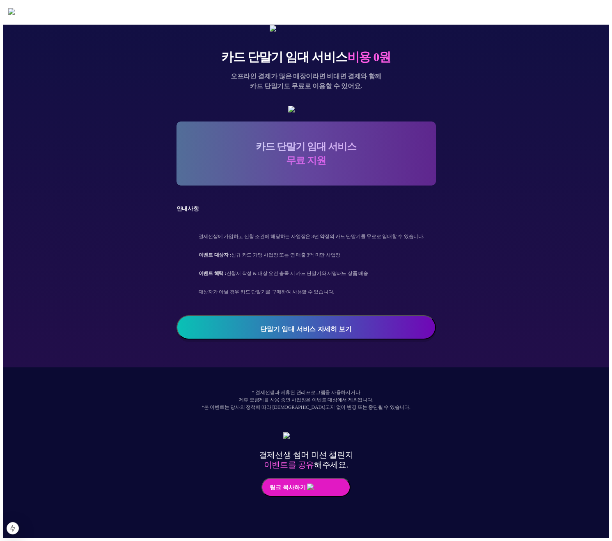
click at [347, 340] on button "단말기 임대 서비스 자세히 보기" at bounding box center [307, 327] width 260 height 24
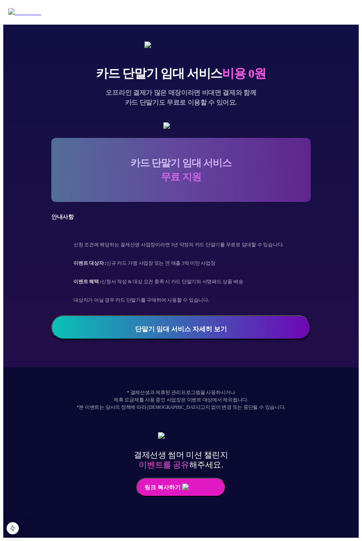
scroll to position [930, 0]
click at [285, 236] on div "카드 단말기 임대 서비스 비용 0원 오프라인 결제가 많은 매장이라면 비대면 결제와 함께 카드 단말기도 무료로 이용할 수 있어요. 카드 단말기 …" at bounding box center [181, 190] width 260 height 298
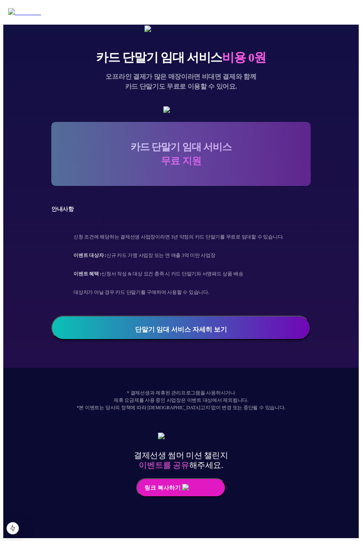
scroll to position [947, 0]
click at [199, 113] on img at bounding box center [180, 109] width 35 height 7
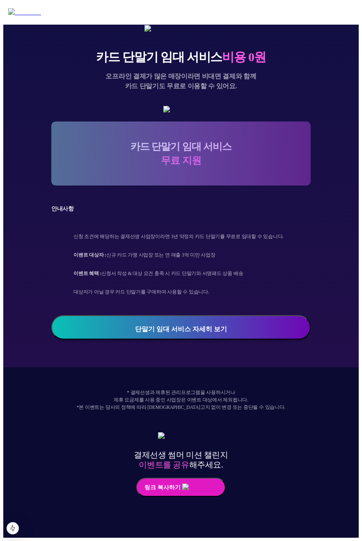
click at [199, 113] on img at bounding box center [180, 109] width 35 height 7
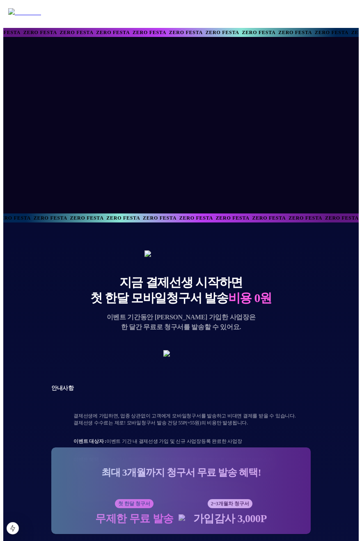
scroll to position [963, 0]
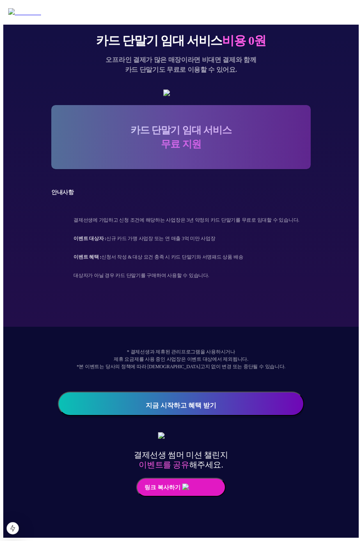
click at [289, 266] on li "이벤트 혜택 : 신청서 작성 & 대상 요건 충족 시 카드 단말기와 서명패드 상품 배송" at bounding box center [189, 257] width 243 height 17
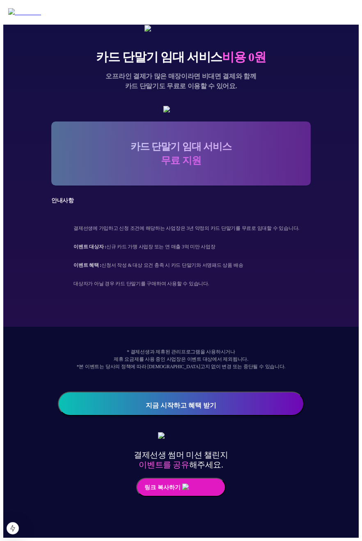
scroll to position [947, 0]
click at [199, 113] on img at bounding box center [180, 109] width 35 height 7
click at [301, 255] on li "이벤트 대상자 : 신규 카드 가맹 사업장 또는 연 매출 3억 미만 사업장" at bounding box center [189, 247] width 243 height 17
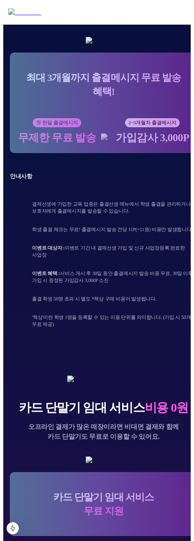
scroll to position [614, 0]
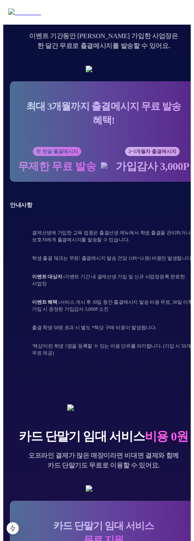
click at [148, 182] on div "최대 3개월까지 출결메시지 무료 발송 혜택! 첫 한달 출결메시지 무제한 무료 발송 2~3개월차 출결메시지 가입감사 3,000P" at bounding box center [104, 131] width 188 height 101
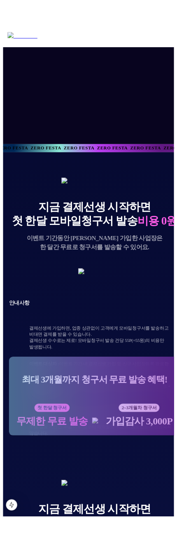
scroll to position [66, 0]
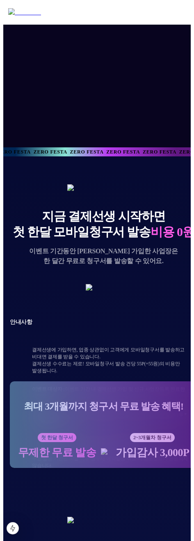
click at [163, 186] on div at bounding box center [104, 191] width 188 height 14
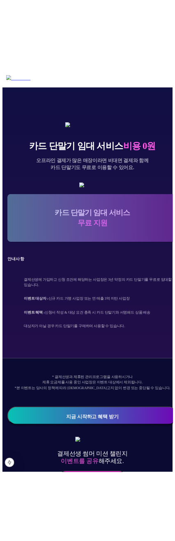
scroll to position [973, 0]
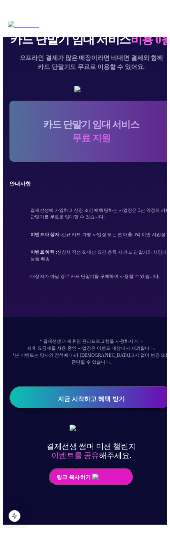
scroll to position [1076, 0]
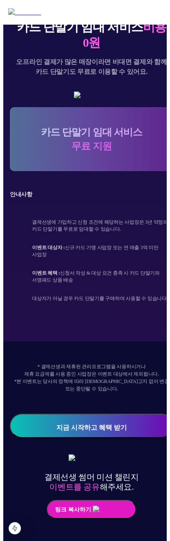
click at [143, 263] on div "안내사항 결제선생에 가입하고 신청 조건에 해당하는 사업장은 3년 약정의 카드 단말기를 무료로 임대할 수 있습니다. 이벤트 대상자 : 신규 카드…" at bounding box center [91, 245] width 163 height 137
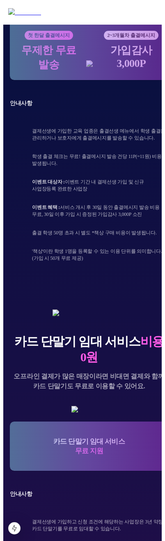
scroll to position [751, 0]
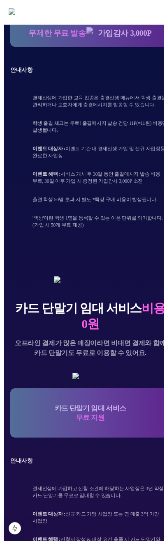
scroll to position [746, 0]
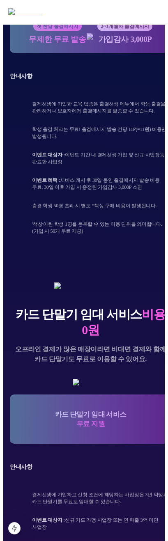
click at [138, 80] on p "안내사항" at bounding box center [90, 76] width 161 height 7
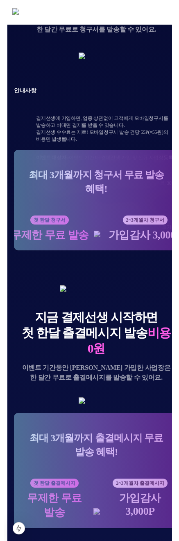
scroll to position [298, 0]
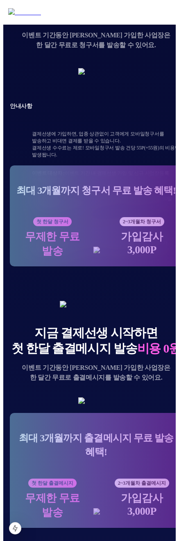
click at [161, 232] on div "최대 3개월까지 청구서 무료 발송 혜택! 첫 한달 청구서 무제한 무료 발송 2~3개월차 청구서 가입감사 3,000P" at bounding box center [96, 215] width 173 height 101
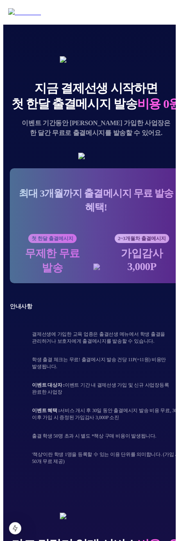
scroll to position [605, 0]
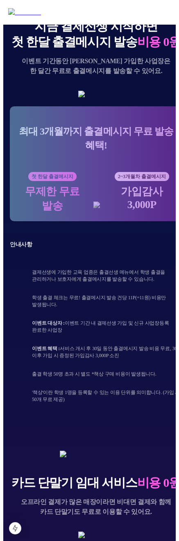
drag, startPoint x: 179, startPoint y: 234, endPoint x: 175, endPoint y: 233, distance: 4.6
click at [174, 234] on html "ZERO FESTA ZERO FESTA ZERO FESTA ZERO FESTA ZERO FESTA ZERO FESTA ZERO FESTA ZE…" at bounding box center [89, 196] width 179 height 1601
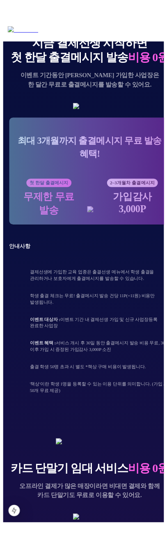
scroll to position [604, 0]
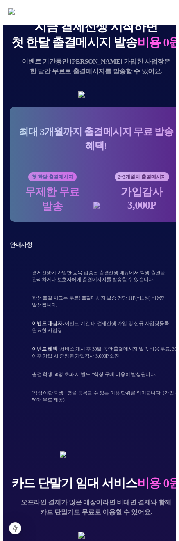
click at [114, 99] on img at bounding box center [95, 94] width 35 height 7
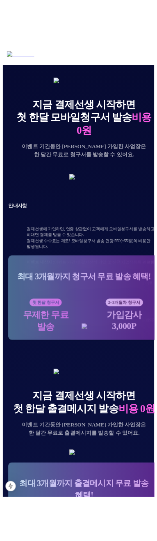
scroll to position [210, 0]
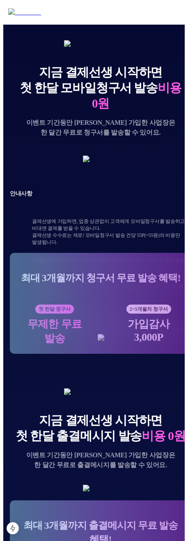
click at [118, 163] on img at bounding box center [100, 159] width 35 height 7
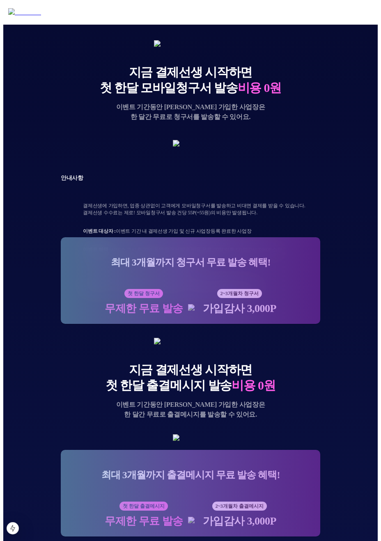
click at [179, 117] on div "지금 결제선생 시작하면 첫 한달 모바일청구서 발송 비용 0원 이벤트 기간동안 신규 가입한 사업장은 한 달간 무료로 청구서를 발송할 수 있어요.…" at bounding box center [190, 533] width 375 height 1043
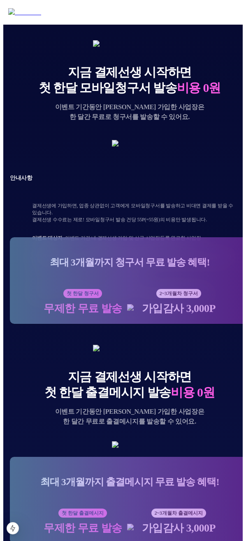
click at [179, 67] on div "지금 결제선생 시작하면 첫 한달 모바일청구서 발송 비용 0원 이벤트 기간동안 신규 가입한 사업장은 한 달간 무료로 청구서를 발송할 수 있어요.…" at bounding box center [129, 540] width 252 height 1057
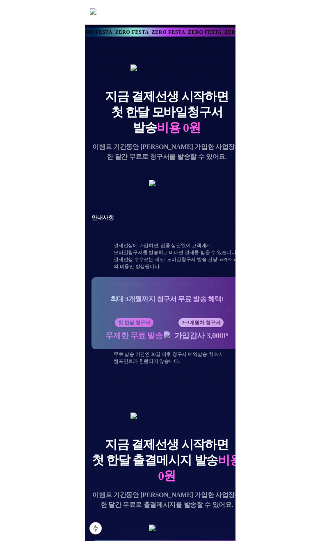
scroll to position [186, 0]
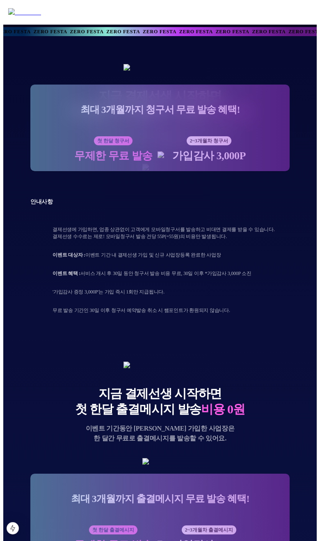
click at [179, 117] on p "최대 3개월까지 청구서 무료 발송 혜택!" at bounding box center [160, 110] width 160 height 14
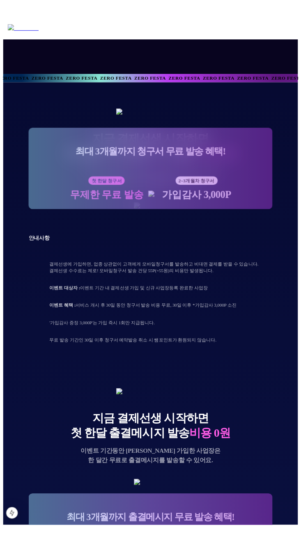
scroll to position [159, 0]
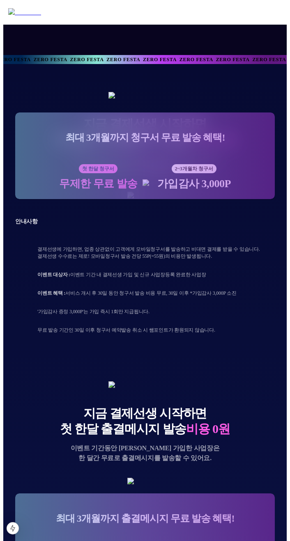
click at [179, 353] on div "안내사항 결제선생에 가입하면, 업종 상관없이 고객에게 모바일청구서를 발송하고 비대면 결제를 받을 수 있습니다. 결제선생 수수료는 제로! 모바일…" at bounding box center [145, 278] width 260 height 149
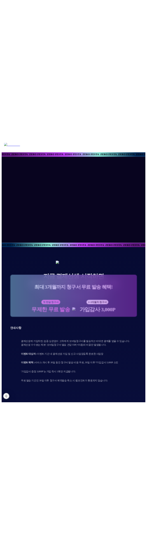
scroll to position [159, 0]
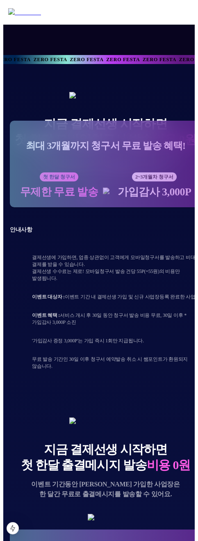
click at [182, 350] on div "지금 결제선생 시작하면 첫 한달 모바일청구서 발송 비용 0원 이벤트 기간동안 신규 가입한 사업장은 한 달간 무료로 청구서를 발송할 수 있어요.…" at bounding box center [106, 241] width 192 height 298
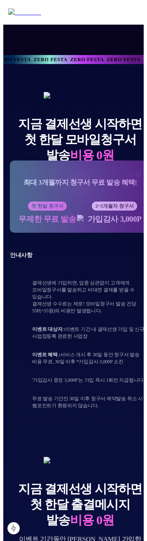
click at [93, 233] on div "최대 3개월까지 청구서 무료 발송 혜택! 첫 한달 청구서 무제한 무료 발송 2~3개월차 청구서 가입감사 3,000P" at bounding box center [80, 197] width 140 height 72
click at [62, 259] on p "안내사항" at bounding box center [80, 255] width 140 height 7
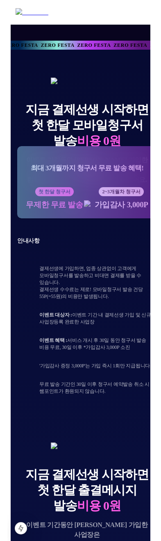
scroll to position [179, 0]
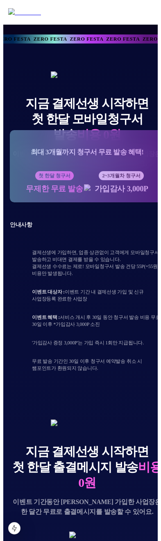
click at [142, 350] on div "안내사항 결제선생에 가입하면, 업종 상관없이 고객에게 모바일청구서를 발송하고 비대면 결제를 받을 수 있습니다. 결제선생 수수료는 제로! 모바일…" at bounding box center [87, 299] width 155 height 184
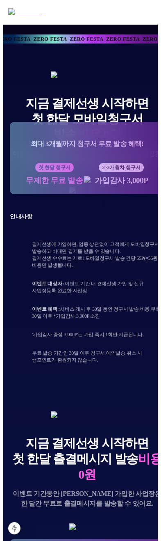
click at [105, 194] on img at bounding box center [86, 190] width 35 height 7
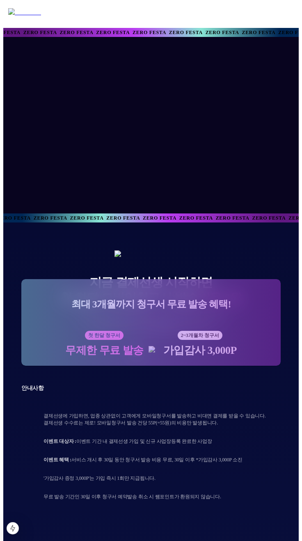
click at [161, 219] on div "ZERO FESTA ZERO FESTA ZERO FESTA ZERO FESTA ZERO FESTA ZERO FESTA ZERO FESTA ZE…" at bounding box center [151, 218] width 296 height 9
click at [161, 152] on div at bounding box center [151, 125] width 788 height 177
click at [248, 115] on div at bounding box center [151, 125] width 788 height 177
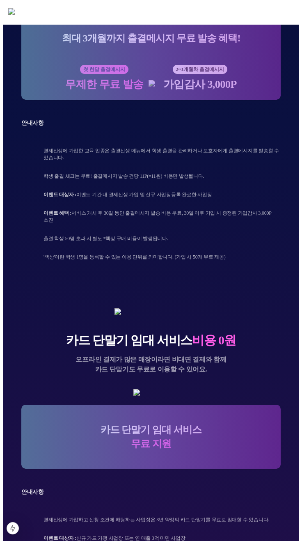
scroll to position [955, 0]
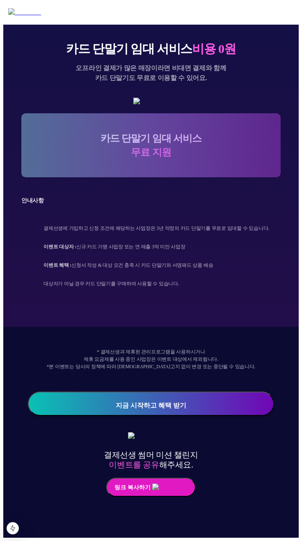
click at [169, 105] on img at bounding box center [150, 101] width 35 height 7
click at [256, 371] on div "* 결제선생과 제휴된 관리프로그램을 사용하시거나 제휴 요금제를 사용 중인 사업장은 이벤트 대상에서 제외됩니다. *본 이벤트는 당사의 정책에 따…" at bounding box center [151, 432] width 260 height 211
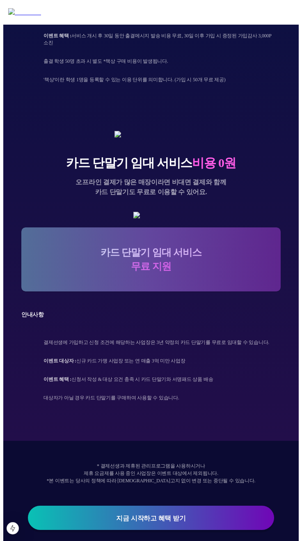
scroll to position [955, 0]
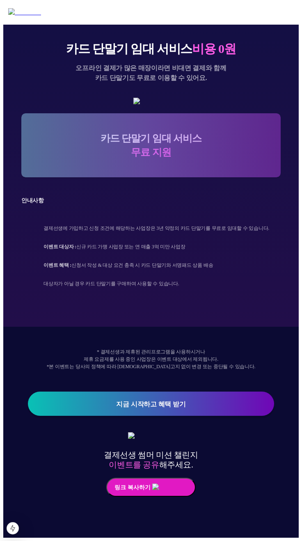
click at [168, 391] on div "* 결제선생과 제휴된 관리프로그램을 사용하시거나 제휴 요금제를 사용 중인 사업장은 이벤트 대상에서 제외됩니다. *본 이벤트는 당사의 정책에 따…" at bounding box center [151, 432] width 260 height 211
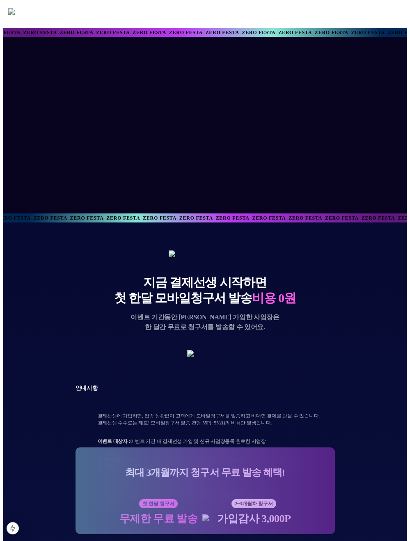
scroll to position [947, 0]
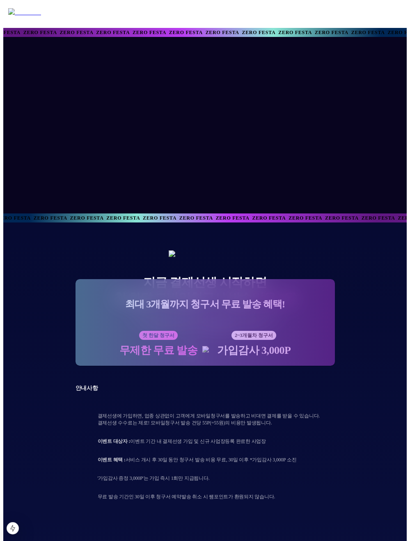
scroll to position [947, 0]
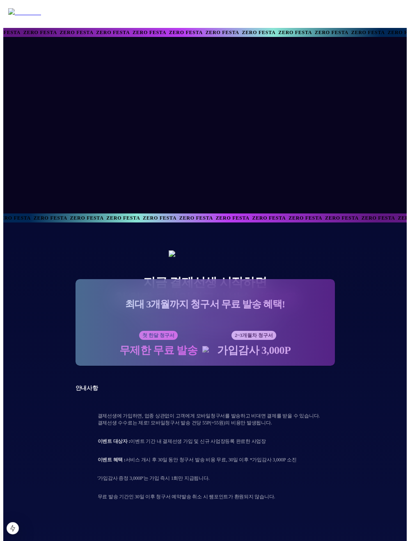
scroll to position [947, 0]
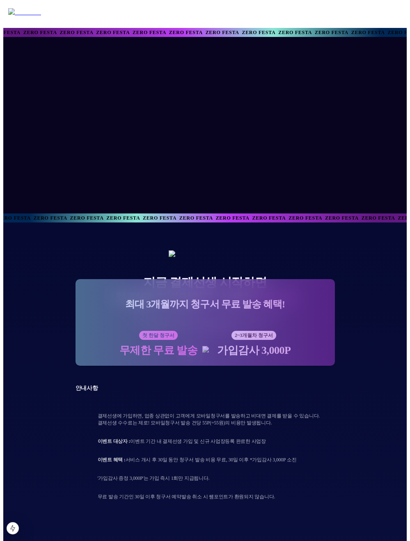
scroll to position [947, 0]
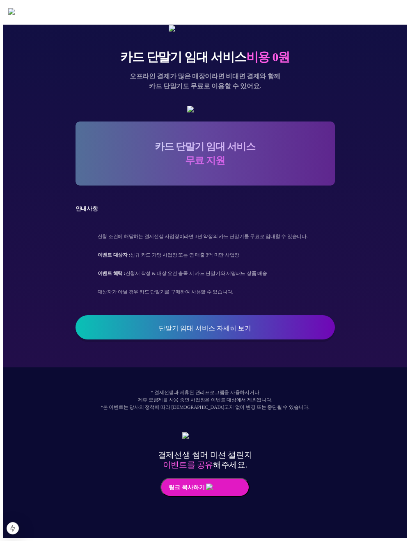
click at [223, 113] on img at bounding box center [204, 109] width 35 height 7
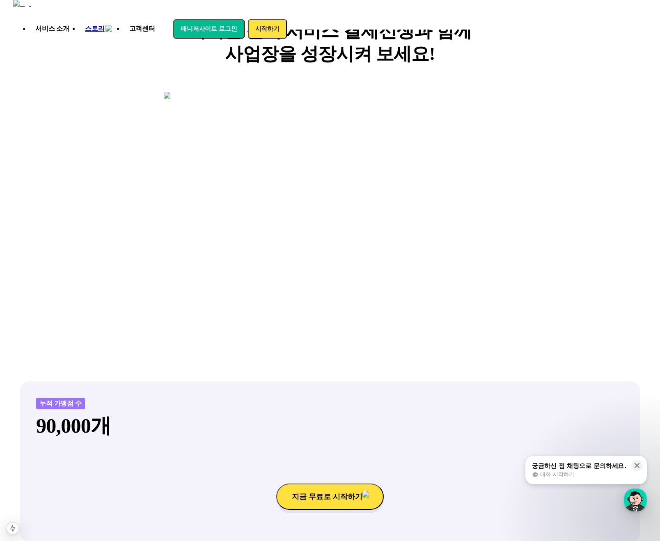
scroll to position [625, 0]
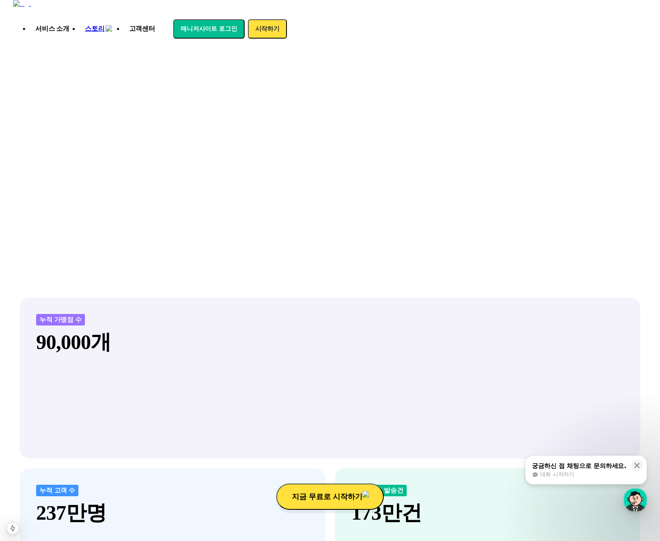
click at [531, 271] on div "비대면 결제 1등 결제선생 숫자가 증명하는 국내 1등 비대면 결제 서비스 결제선생과 함께 사업장을 성장시켜 보세요!" at bounding box center [330, 75] width 621 height 393
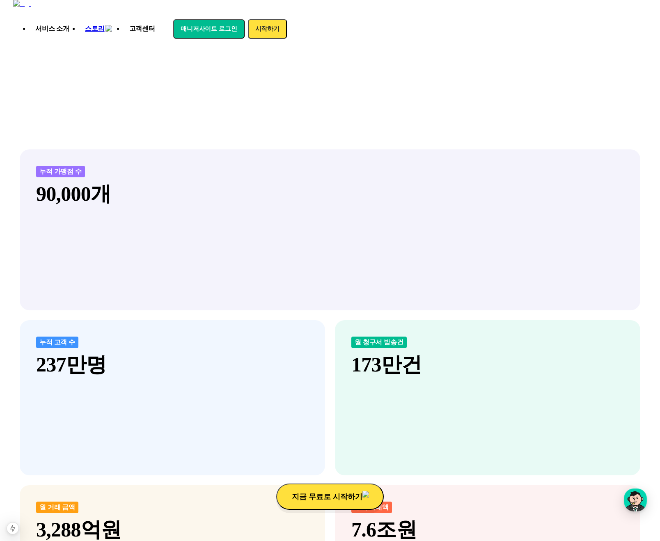
scroll to position [942, 0]
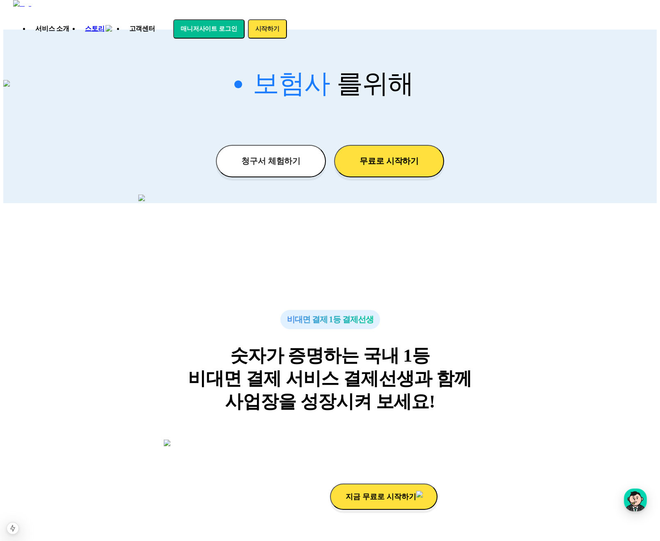
scroll to position [100, 0]
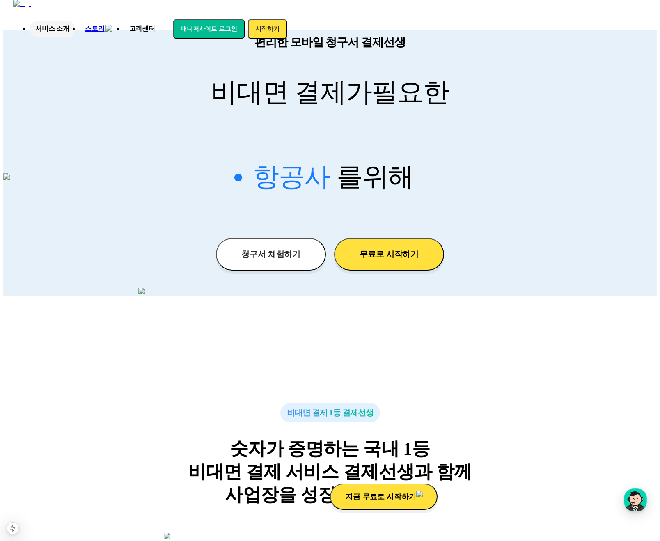
click at [75, 21] on p "서비스 소개" at bounding box center [53, 29] width 46 height 17
click at [256, 76] on p "비대면 결제가 필요한" at bounding box center [330, 92] width 654 height 32
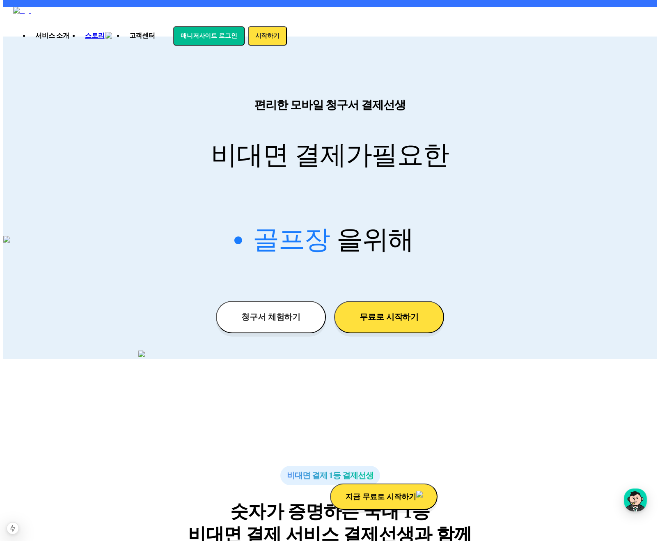
scroll to position [0, 0]
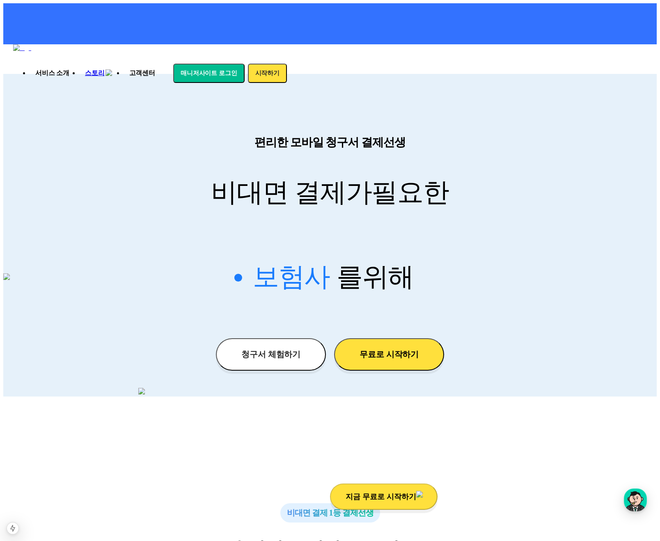
click at [480, 338] on div "청구서 체험하기 무료로 시작하기" at bounding box center [330, 354] width 654 height 32
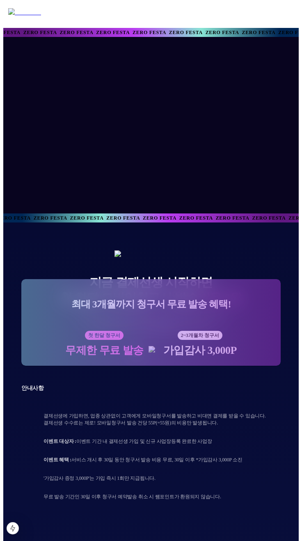
scroll to position [955, 0]
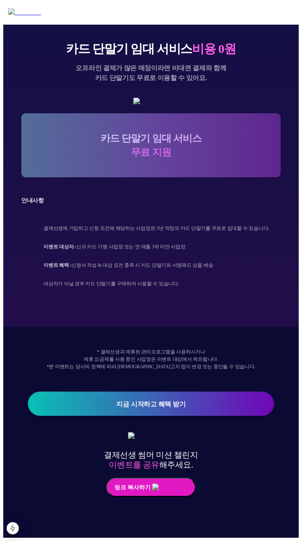
click at [169, 105] on img at bounding box center [150, 101] width 35 height 7
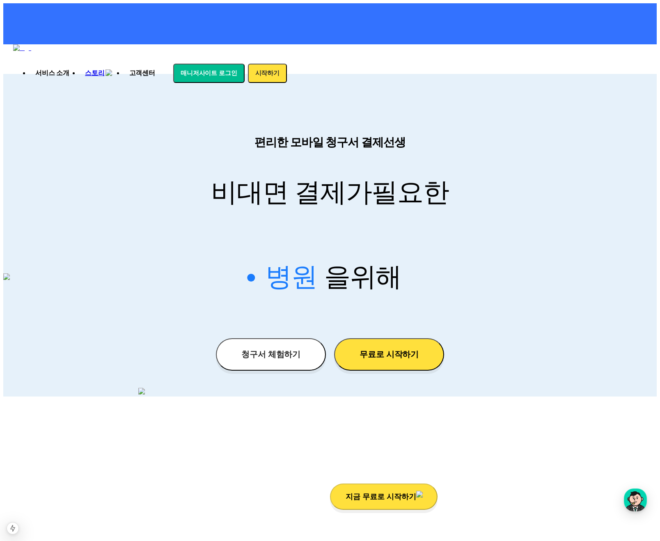
click at [490, 143] on div "편리한 모바일 청구서 결제선생 비대면 결제가 필요한 학원 공부방 호텔 쇼핑몰 병원 배달 보험사 항공사 골프장 을 위해" at bounding box center [330, 227] width 654 height 185
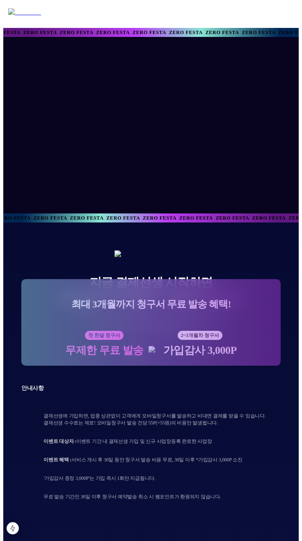
scroll to position [955, 0]
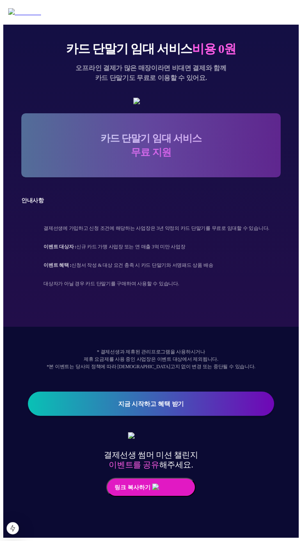
click at [268, 211] on div "카드 단말기 임대 서비스 비용 0원 오프라인 결제가 많은 매장이라면 비대면 결제와 함께 카드 단말기도 무료로 이용할 수 있어요. 카드 단말기 …" at bounding box center [151, 158] width 260 height 282
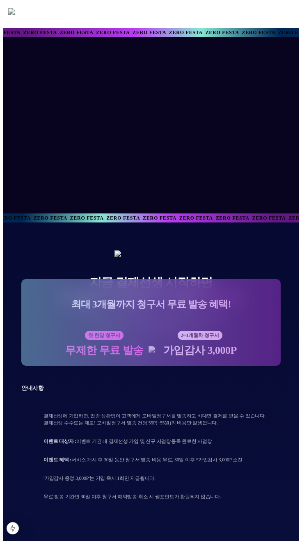
scroll to position [955, 0]
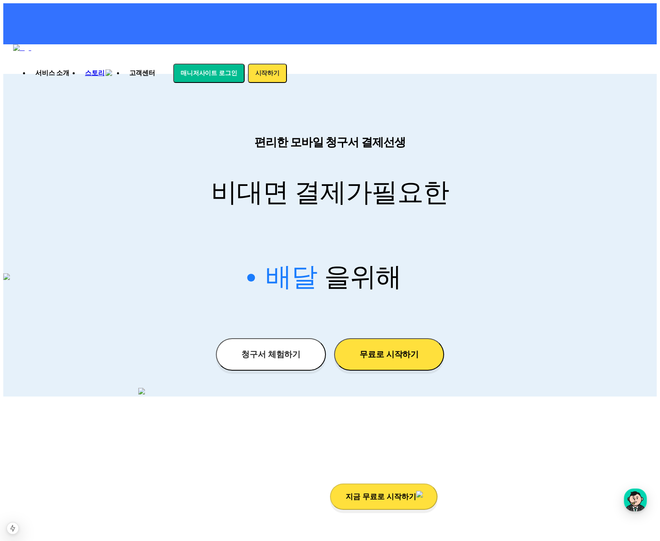
click at [510, 265] on div "편리한 모바일 청구서 결제선생 비대면 결제가 필요한 학원 공부방 호텔 쇼핑몰 병원 배달 보험사 항공사 골프장 을 위해 청구서 체험하기 무료로 …" at bounding box center [330, 231] width 654 height 314
click at [511, 338] on div "청구서 체험하기 무료로 시작하기" at bounding box center [330, 354] width 654 height 32
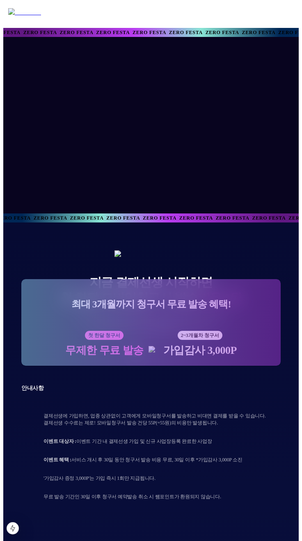
scroll to position [955, 0]
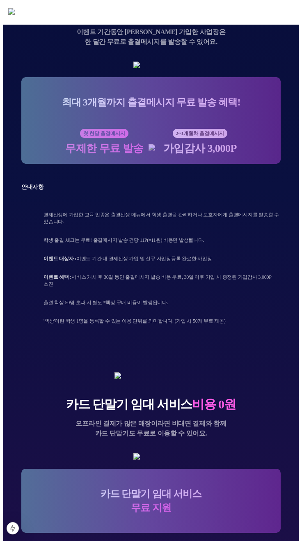
scroll to position [955, 0]
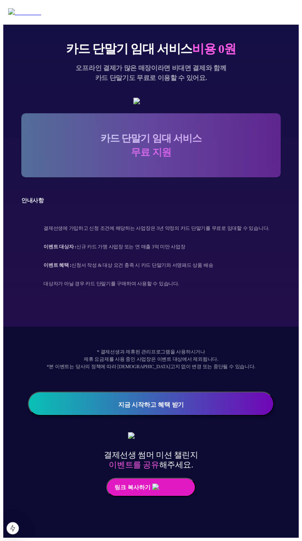
click at [169, 105] on img at bounding box center [150, 101] width 35 height 7
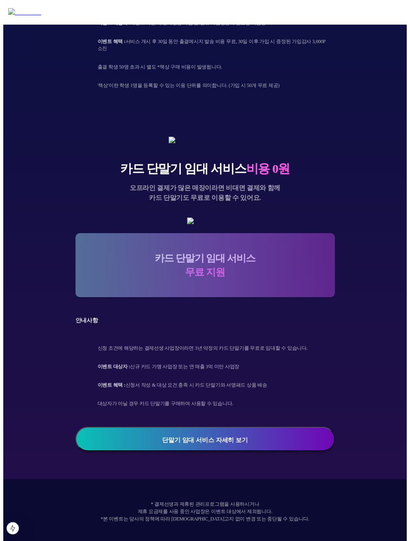
scroll to position [947, 0]
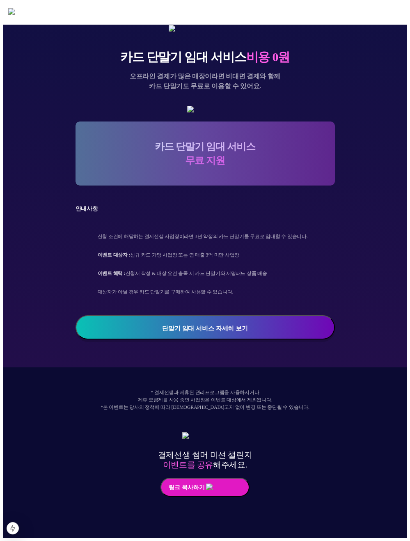
click at [289, 450] on div "* 결제선생과 제휴된 관리프로그램을 사용하시거나 제휴 요금제를 사용 중인 사업장은 이벤트 대상에서 제외됩니다. *본 이벤트는 당사의 정책에 따…" at bounding box center [206, 453] width 260 height 170
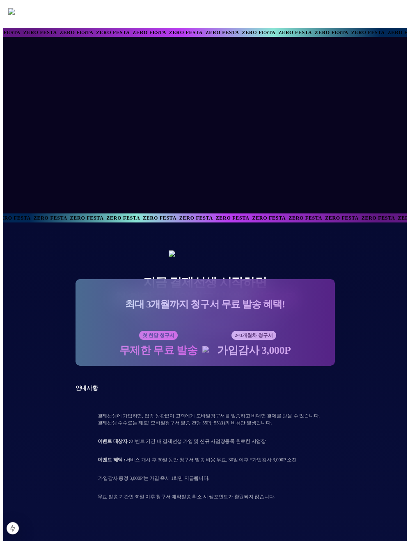
scroll to position [947, 0]
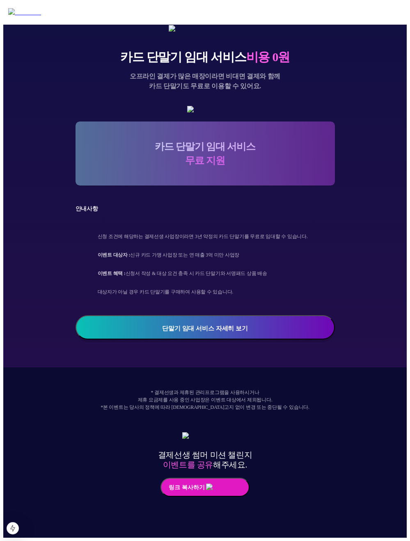
click at [187, 113] on img at bounding box center [204, 109] width 35 height 7
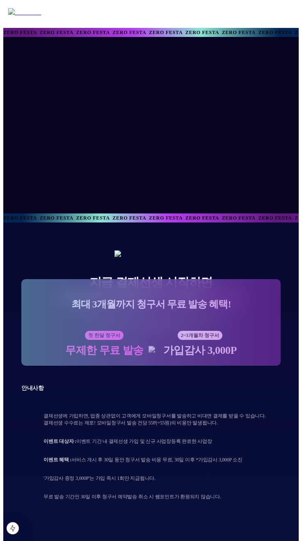
click at [250, 144] on div at bounding box center [151, 125] width 788 height 177
click at [267, 98] on div at bounding box center [151, 125] width 788 height 177
click at [209, 98] on div at bounding box center [151, 125] width 788 height 177
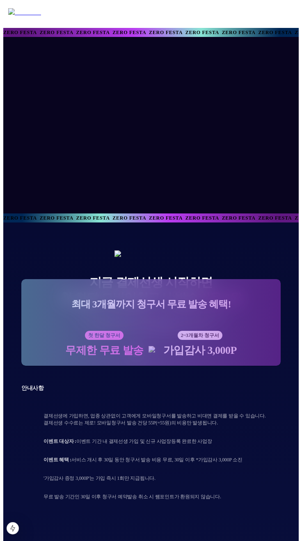
click at [249, 119] on div at bounding box center [151, 125] width 788 height 177
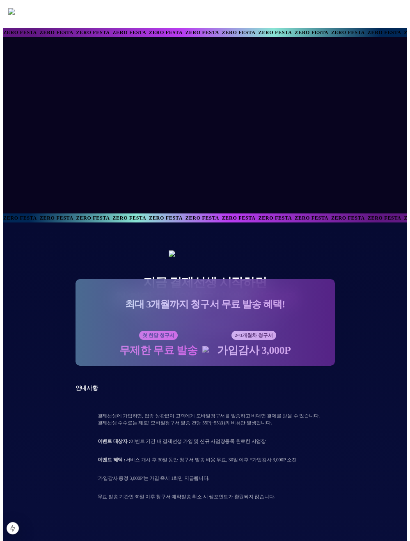
click at [328, 300] on div "지금 결제선생 시작하면 첫 한달 모바일청구서 발송 비용 0원" at bounding box center [206, 290] width 260 height 31
click at [97, 264] on div "지금 결제선생 시작하면 첫 한달 모바일청구서 발송 비용 0원 이벤트 기간동안 신규 가입한 사업장은 한 달간 무료로 청구서를 발송할 수 있어요.…" at bounding box center [206, 386] width 260 height 270
click at [102, 85] on div at bounding box center [205, 125] width 788 height 177
click at [130, 137] on div at bounding box center [205, 125] width 788 height 177
